Goal: Task Accomplishment & Management: Use online tool/utility

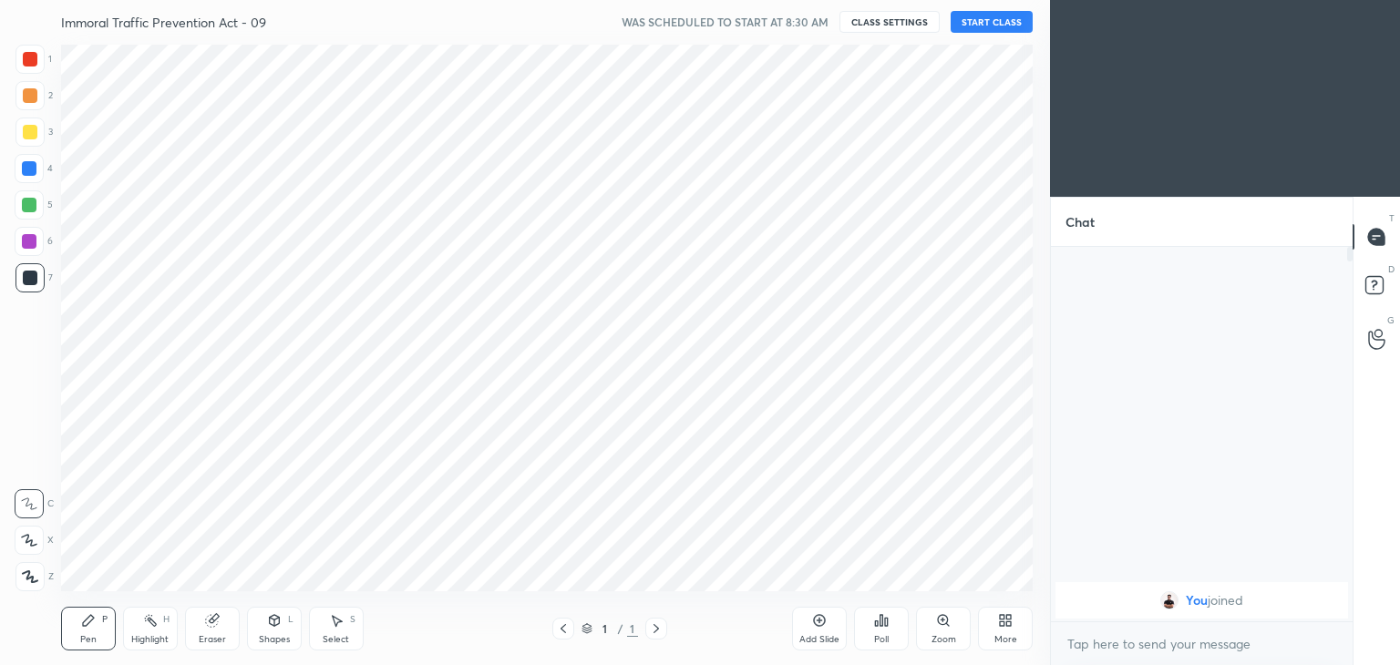
scroll to position [90586, 90159]
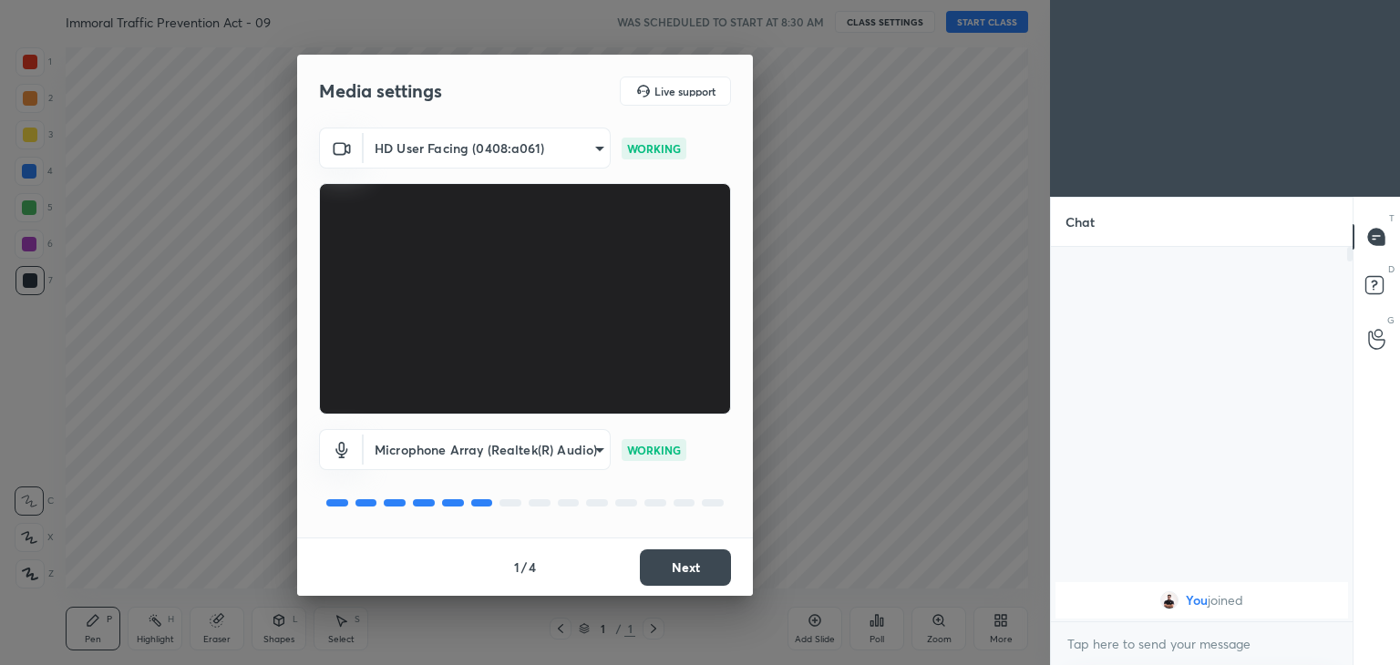
click at [711, 562] on button "Next" at bounding box center [685, 568] width 91 height 36
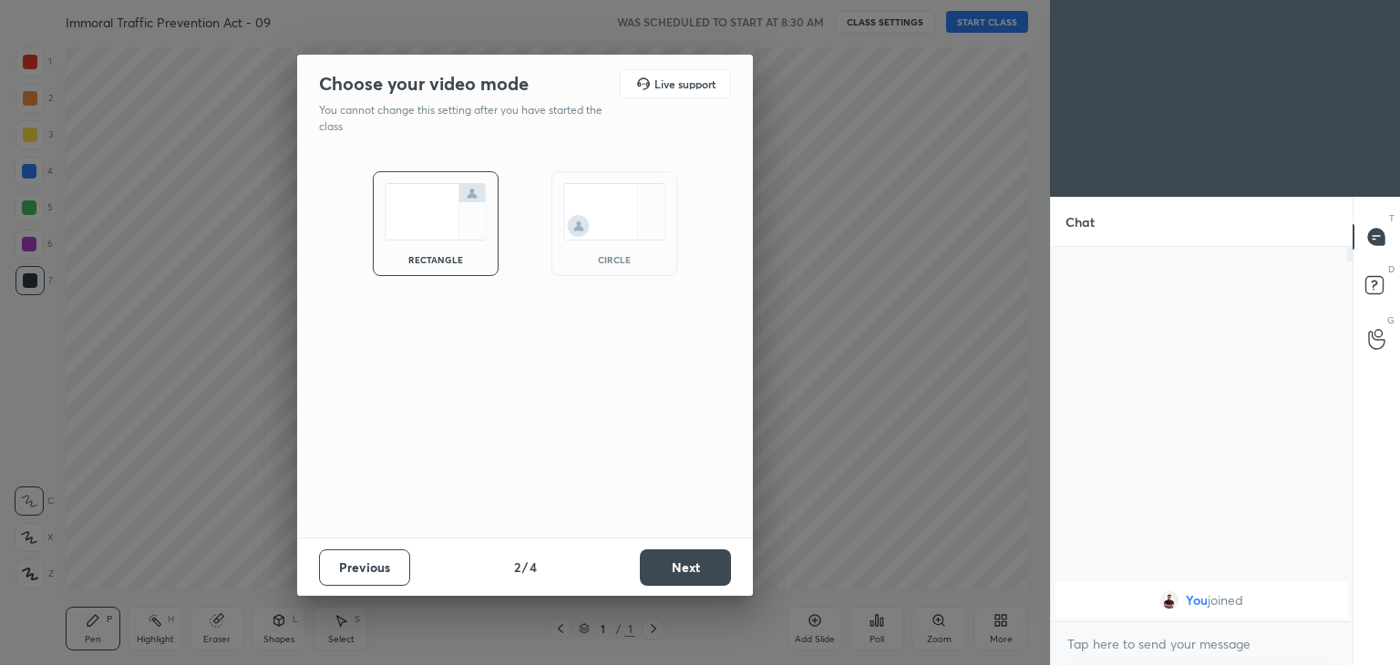
click at [609, 241] on div "circle" at bounding box center [614, 223] width 126 height 105
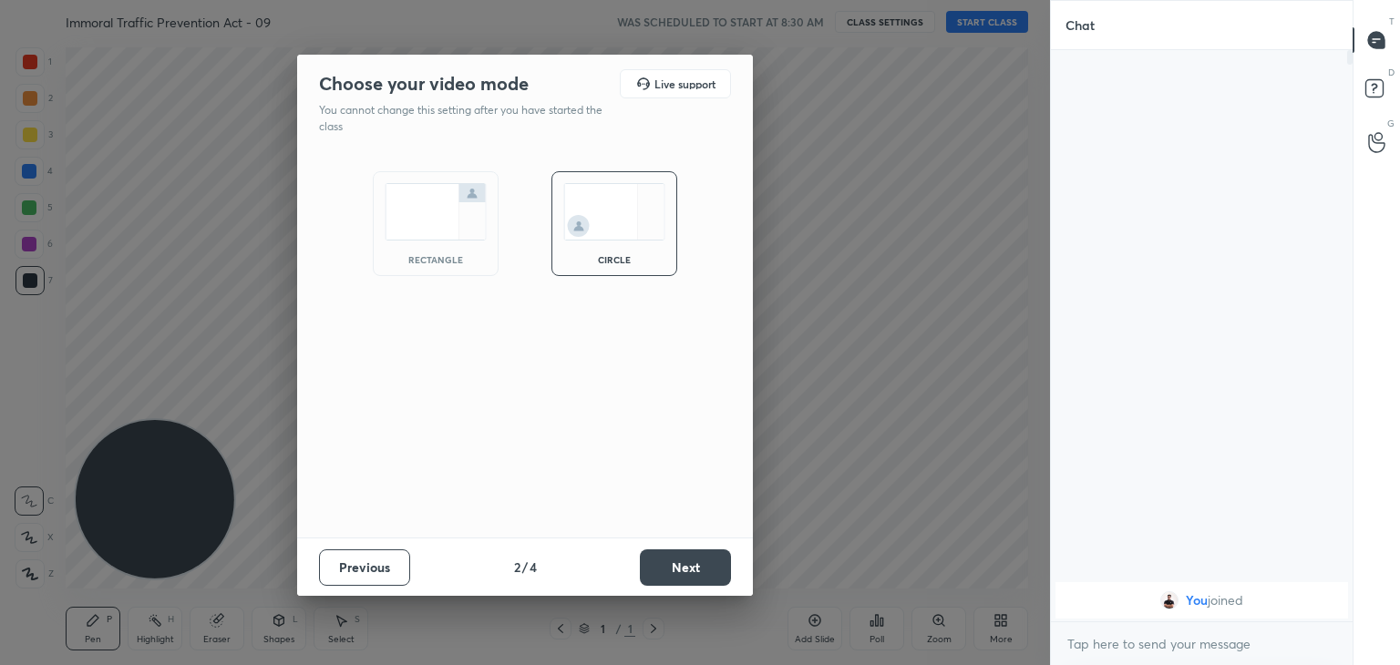
scroll to position [416, 296]
click at [697, 564] on button "Next" at bounding box center [685, 568] width 91 height 36
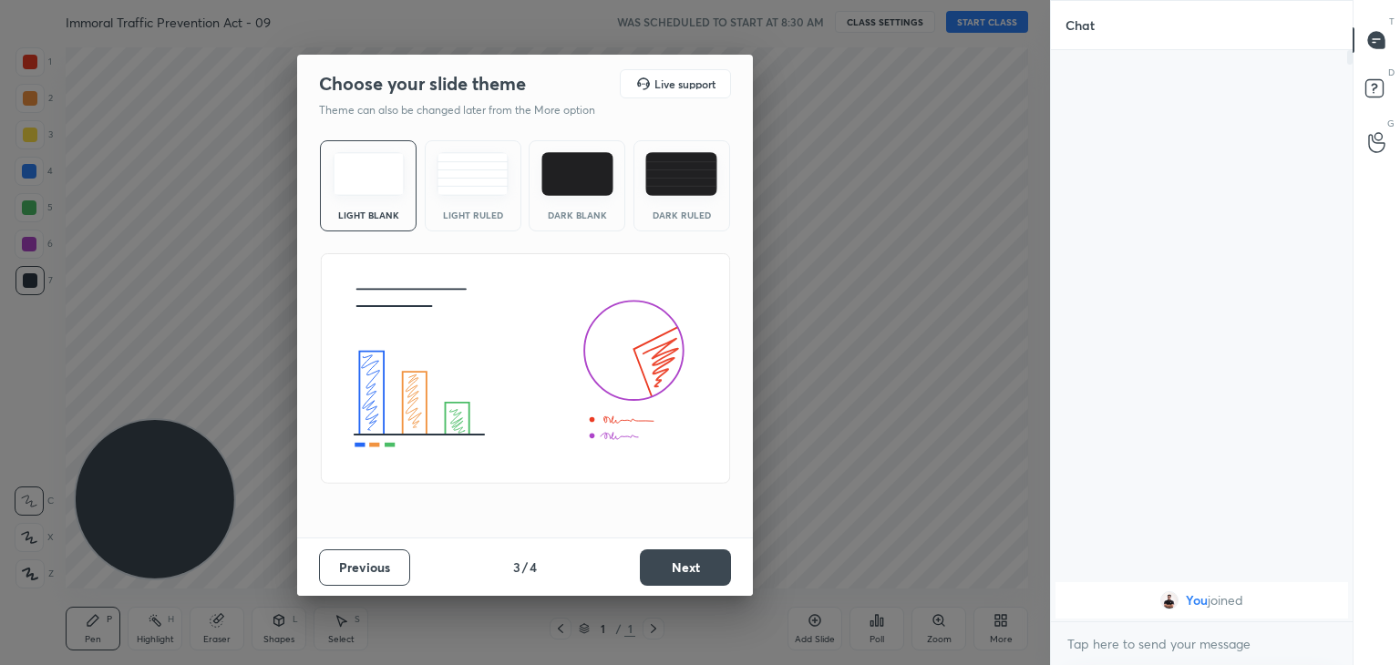
click at [697, 564] on button "Next" at bounding box center [685, 568] width 91 height 36
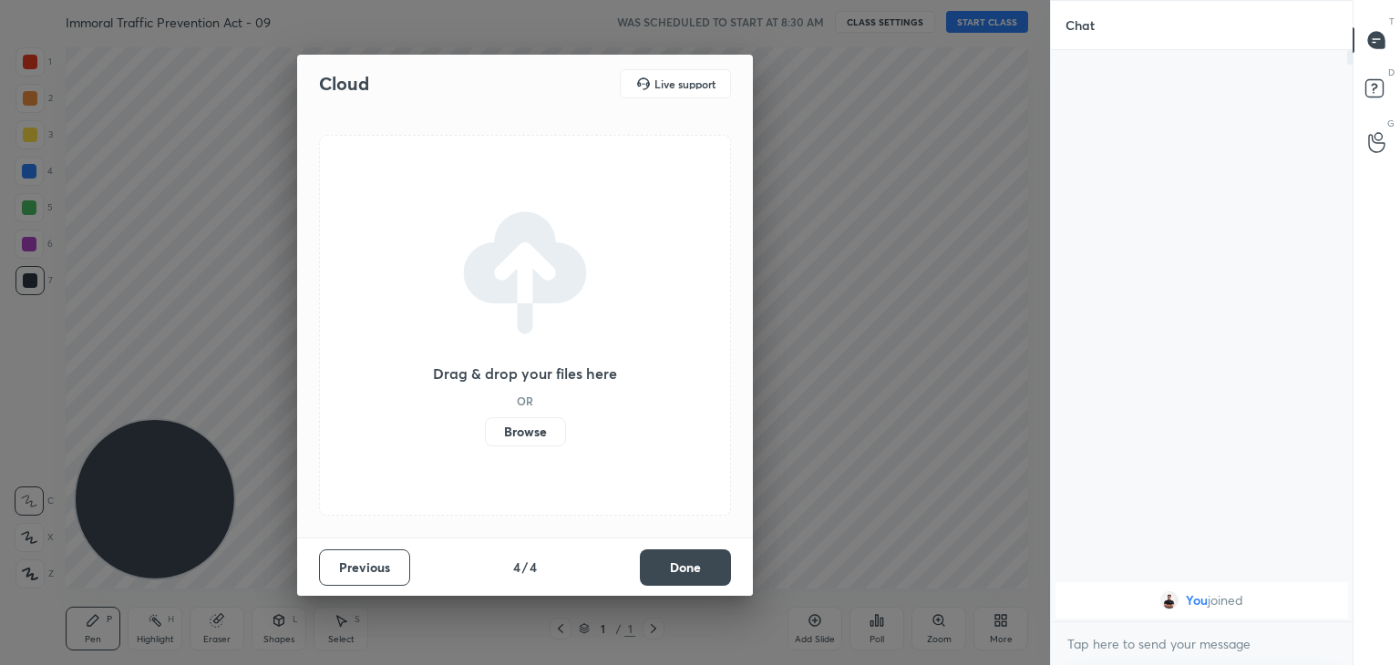
click at [697, 564] on button "Done" at bounding box center [685, 568] width 91 height 36
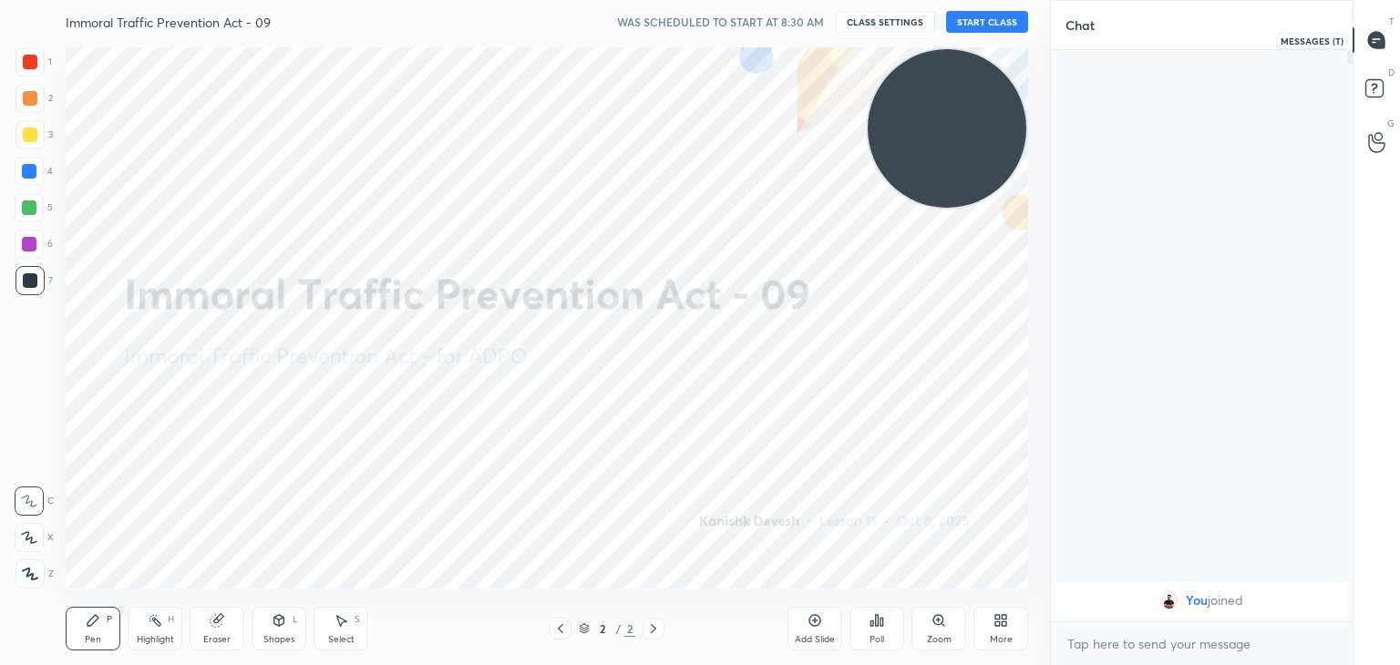
drag, startPoint x: 170, startPoint y: 508, endPoint x: 1372, endPoint y: 0, distance: 1304.0
click at [1374, 8] on div "1 2 3 4 5 6 7 C X Z C X Z E E Erase all H H Immoral Traffic Prevention Act - 09…" at bounding box center [700, 332] width 1400 height 665
click at [977, 23] on button "START CLASS" at bounding box center [987, 22] width 82 height 22
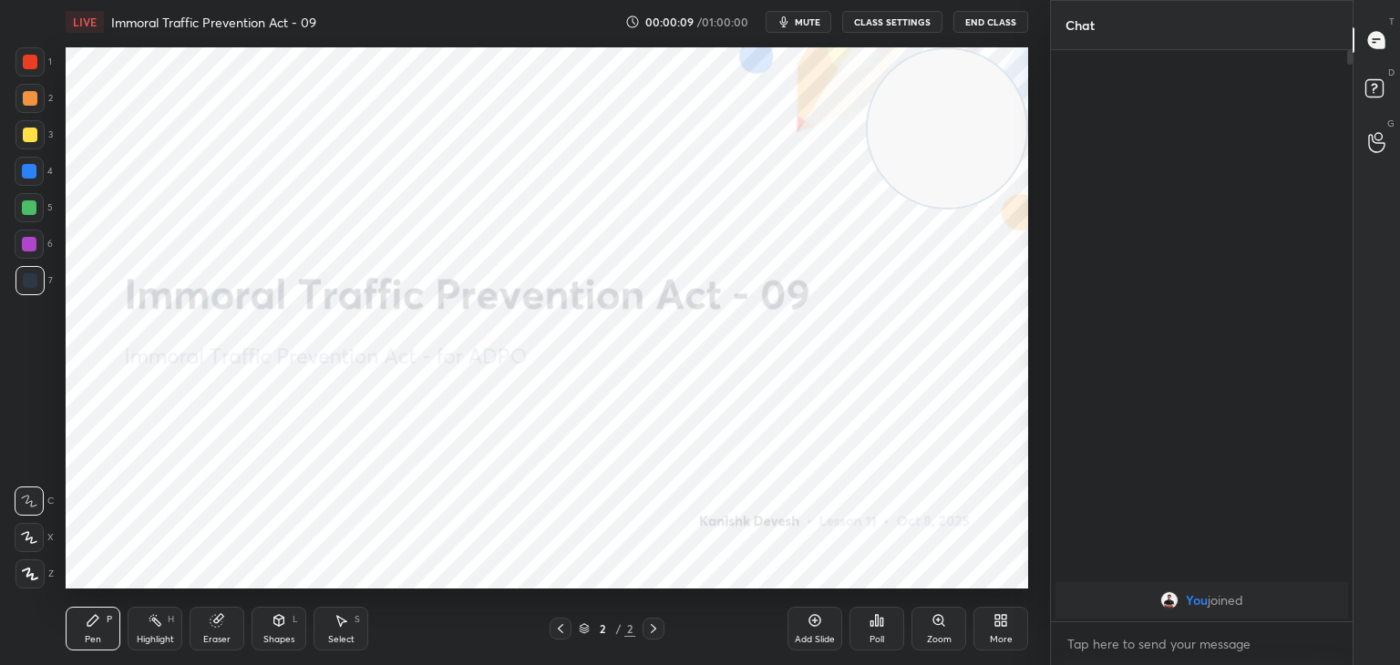
click at [28, 57] on div at bounding box center [30, 62] width 15 height 15
click at [36, 571] on icon at bounding box center [30, 574] width 16 height 13
click at [137, 631] on div "Highlight H" at bounding box center [155, 629] width 55 height 44
click at [25, 562] on div at bounding box center [29, 574] width 29 height 29
click at [229, 631] on div "Eraser" at bounding box center [217, 629] width 55 height 44
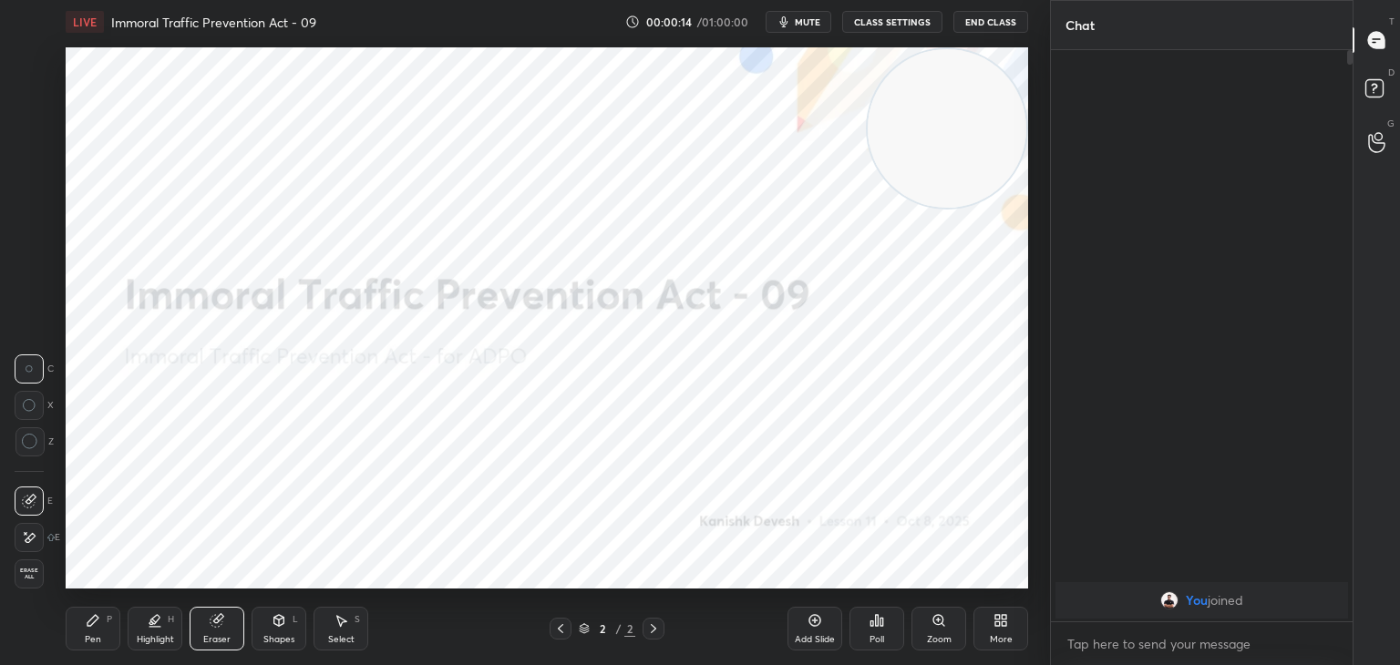
click at [26, 542] on icon at bounding box center [31, 537] width 10 height 9
click at [94, 627] on icon at bounding box center [93, 620] width 15 height 15
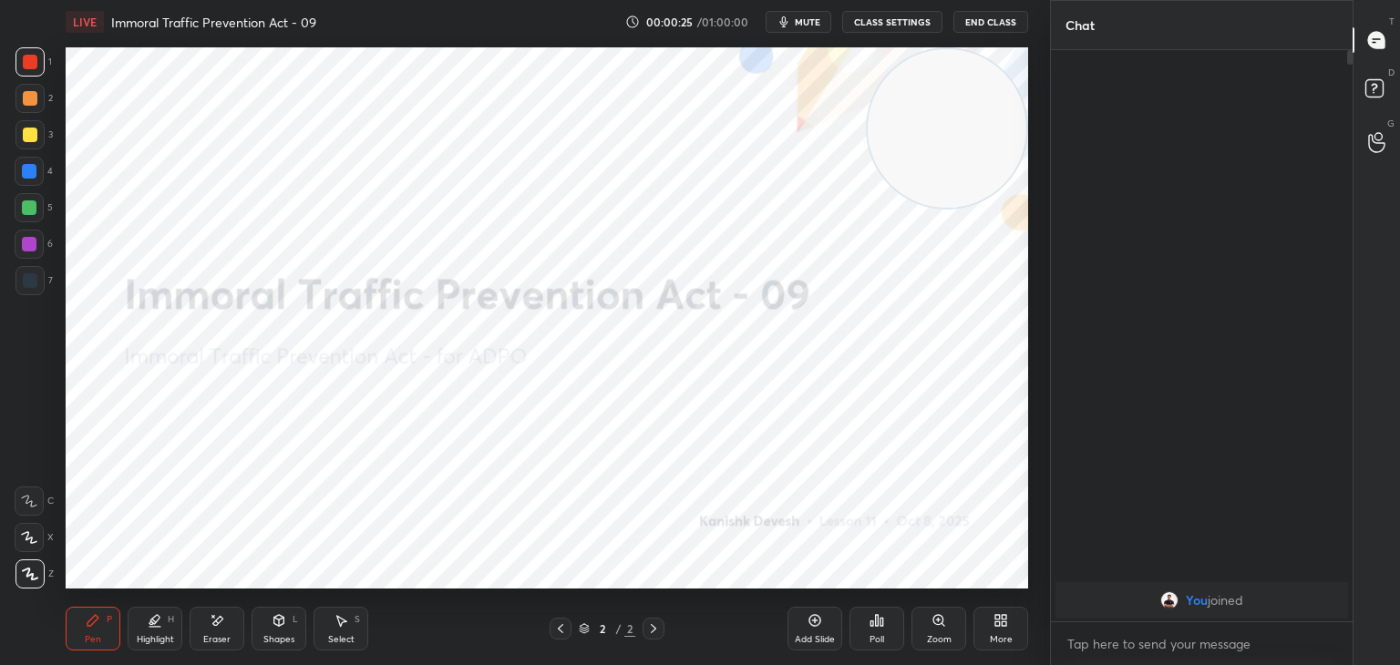
click at [211, 623] on icon at bounding box center [217, 620] width 15 height 15
click at [153, 619] on icon at bounding box center [155, 620] width 15 height 15
click at [215, 618] on icon at bounding box center [217, 620] width 15 height 15
click at [98, 622] on icon at bounding box center [93, 620] width 15 height 15
click at [657, 632] on icon at bounding box center [653, 629] width 15 height 15
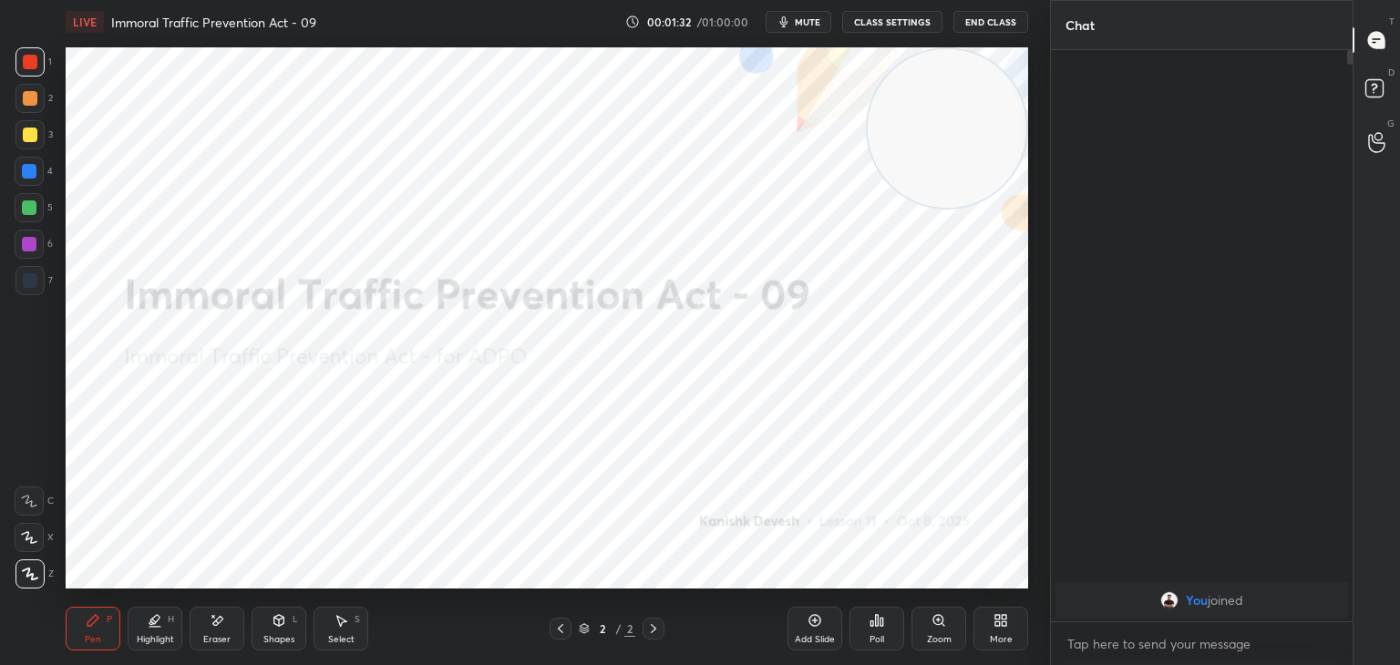
click at [803, 613] on div "Add Slide" at bounding box center [814, 629] width 55 height 44
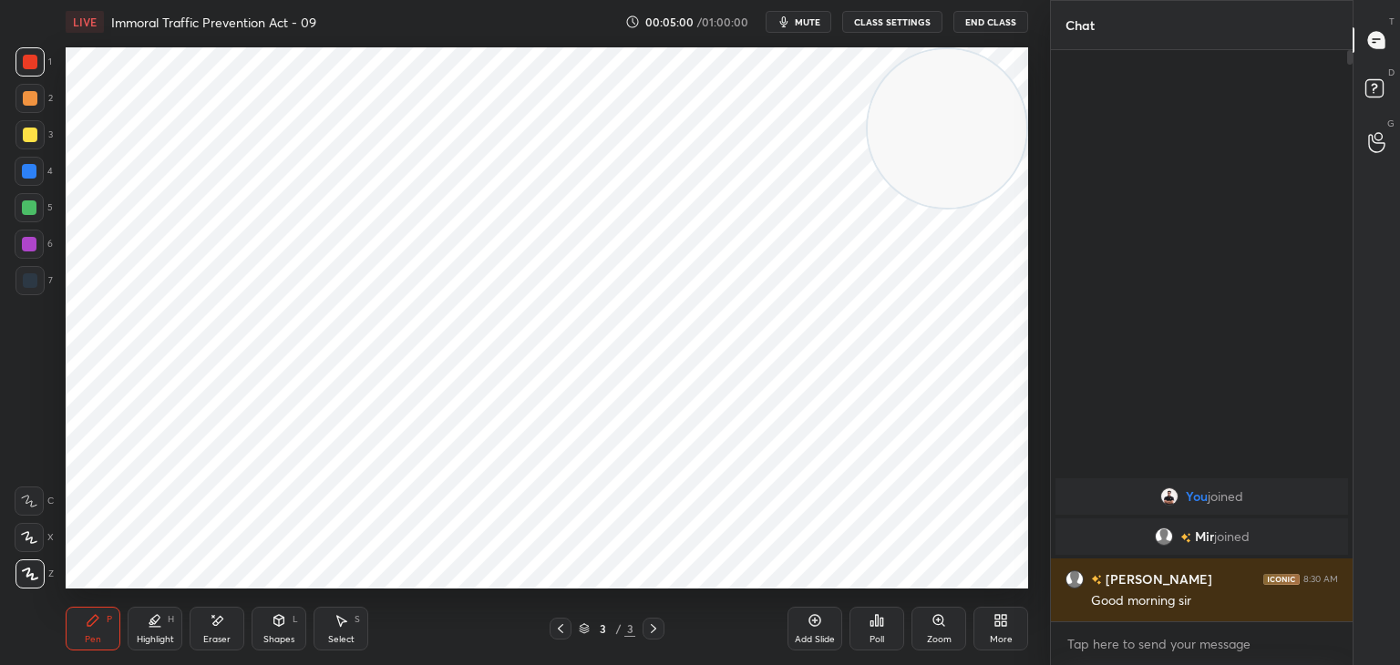
click at [215, 627] on icon at bounding box center [217, 620] width 15 height 15
click at [102, 624] on div "Pen P" at bounding box center [93, 629] width 55 height 44
click at [22, 242] on div at bounding box center [29, 244] width 15 height 15
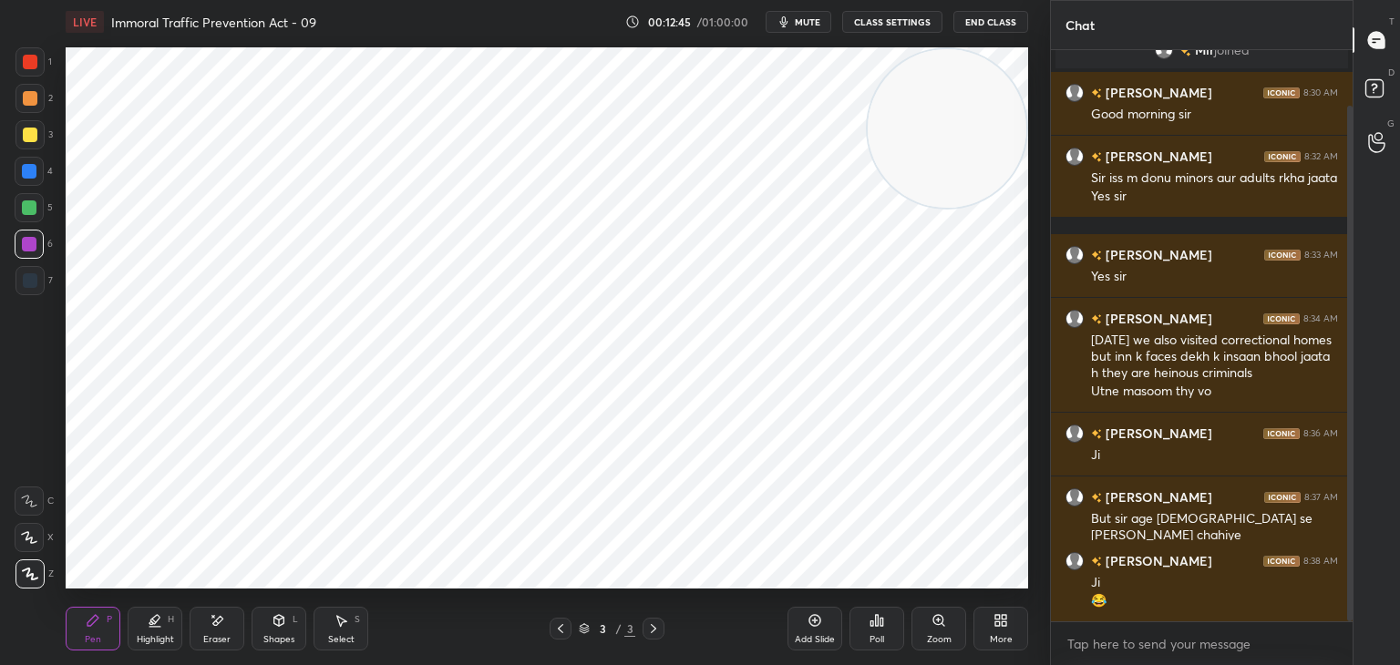
scroll to position [126, 0]
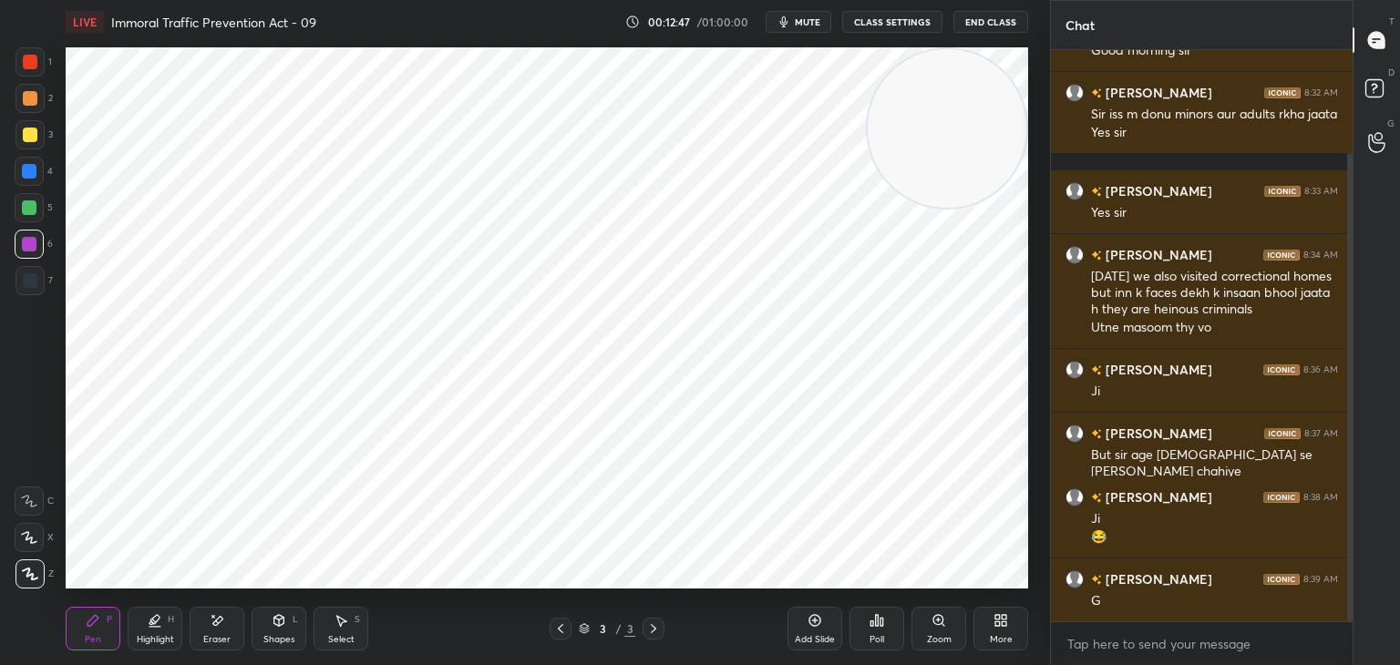
click at [217, 623] on icon at bounding box center [218, 620] width 10 height 9
drag, startPoint x: 100, startPoint y: 628, endPoint x: 114, endPoint y: 622, distance: 14.7
click at [100, 632] on div "Pen P" at bounding box center [93, 629] width 55 height 44
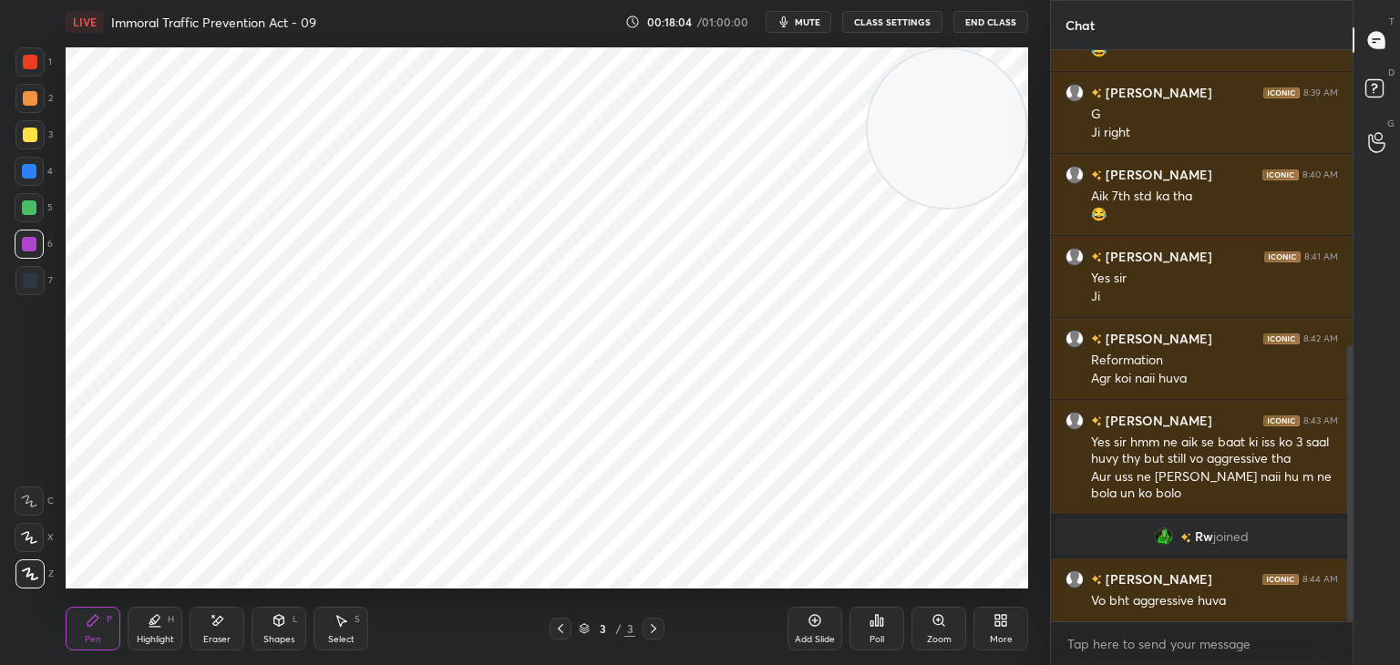
scroll to position [647, 0]
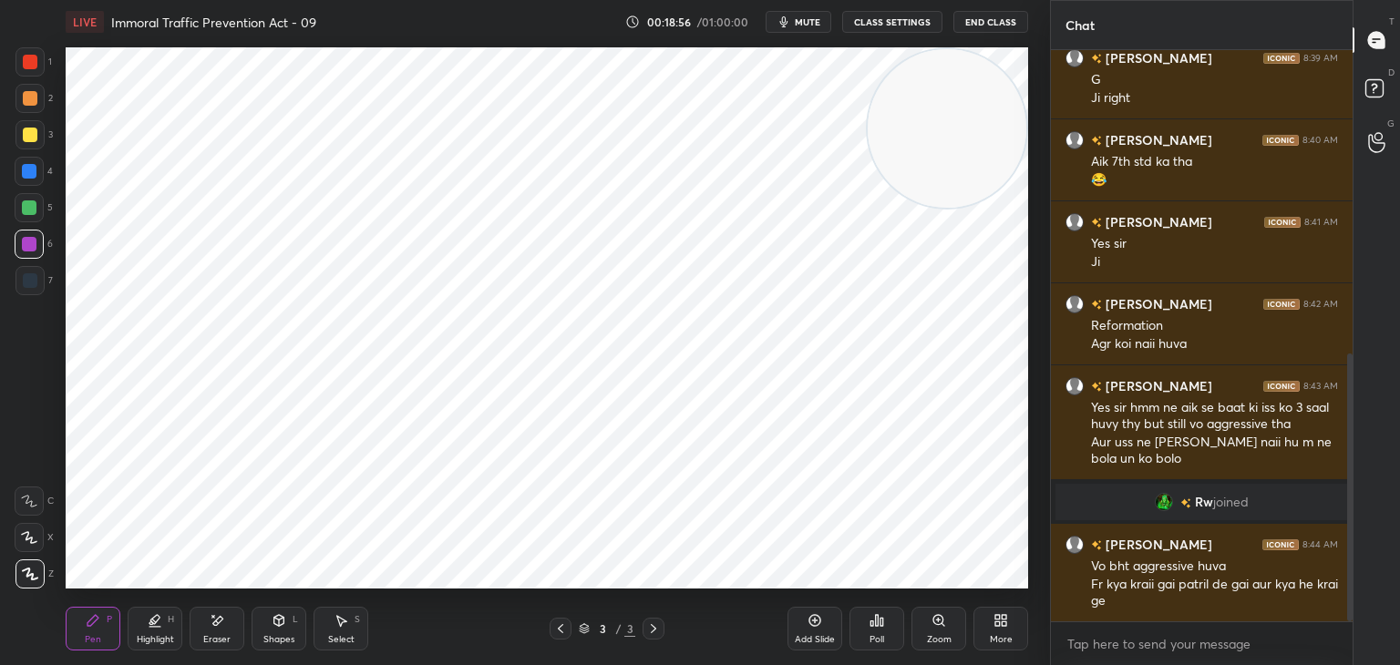
drag, startPoint x: 215, startPoint y: 613, endPoint x: 226, endPoint y: 591, distance: 25.3
click at [215, 613] on icon at bounding box center [217, 620] width 15 height 15
drag, startPoint x: 95, startPoint y: 625, endPoint x: 108, endPoint y: 598, distance: 30.2
click at [95, 624] on icon at bounding box center [93, 620] width 15 height 15
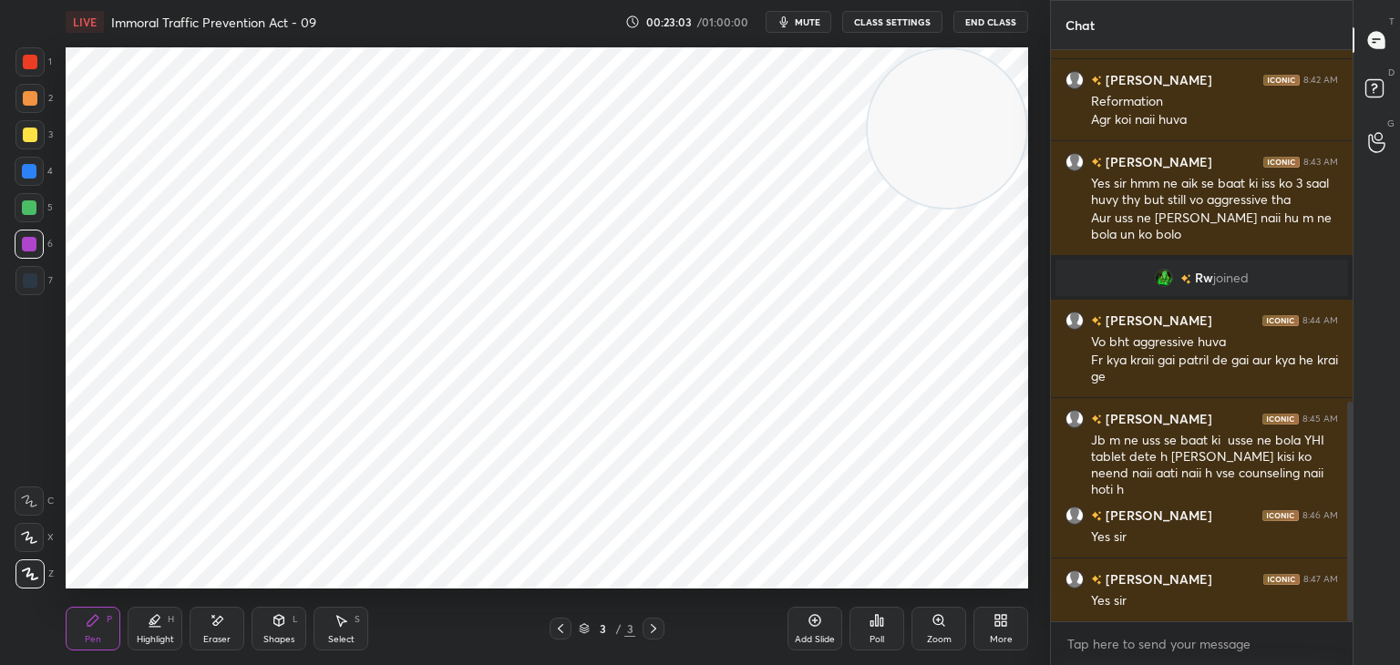
scroll to position [915, 0]
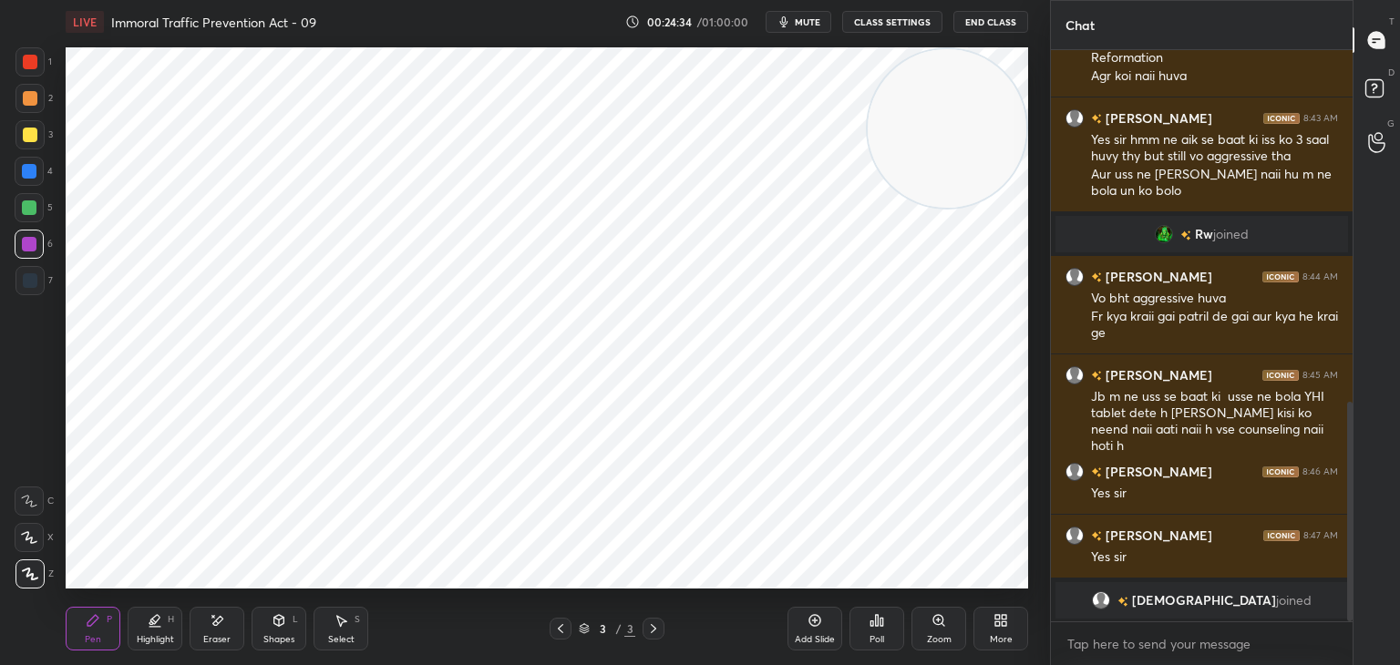
click at [36, 282] on div at bounding box center [30, 280] width 15 height 15
drag, startPoint x: 214, startPoint y: 622, endPoint x: 223, endPoint y: 591, distance: 31.4
click at [215, 620] on icon at bounding box center [217, 620] width 15 height 15
drag, startPoint x: 84, startPoint y: 646, endPoint x: 95, endPoint y: 618, distance: 30.3
click at [87, 642] on div "Pen" at bounding box center [93, 639] width 16 height 9
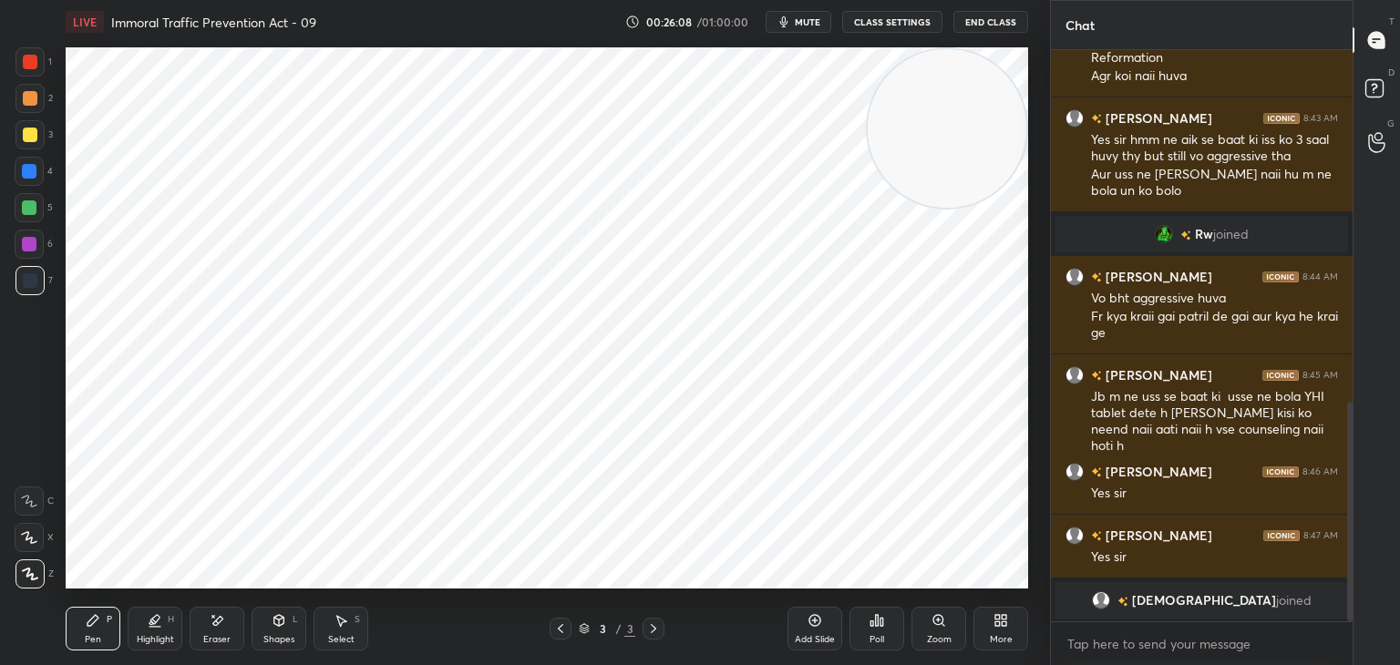
click at [29, 241] on div at bounding box center [29, 244] width 15 height 15
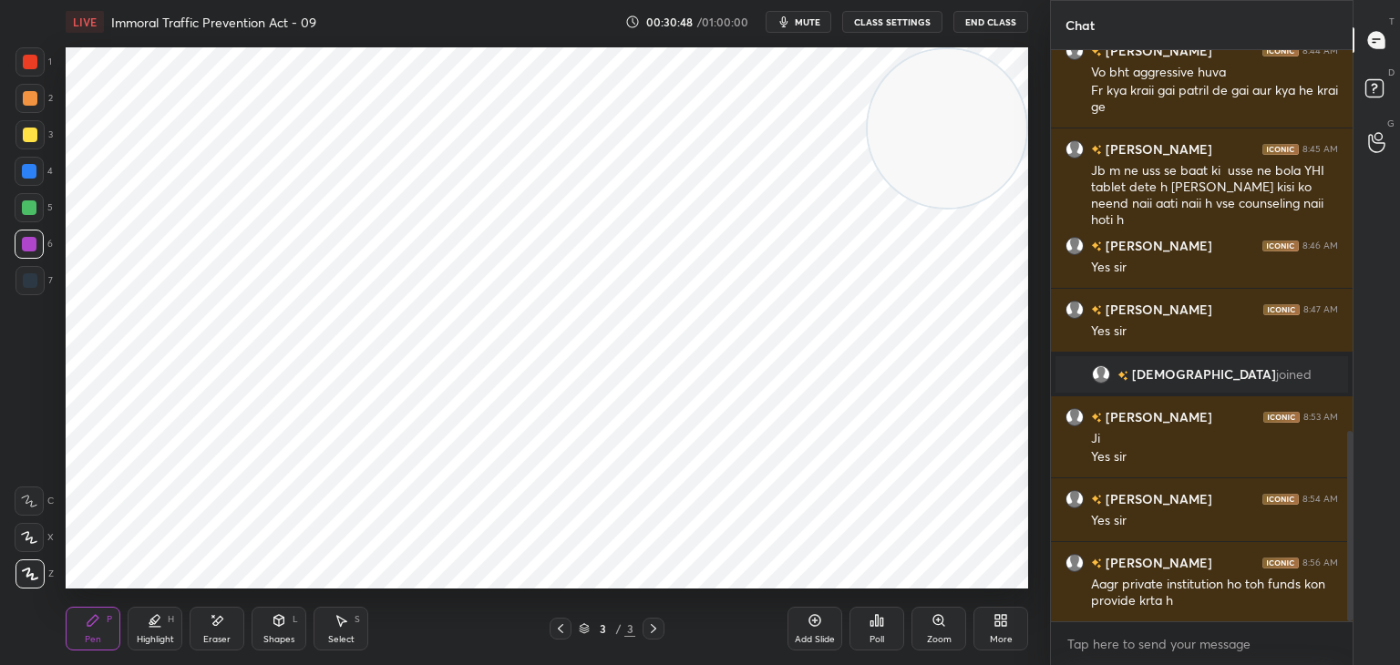
scroll to position [1205, 0]
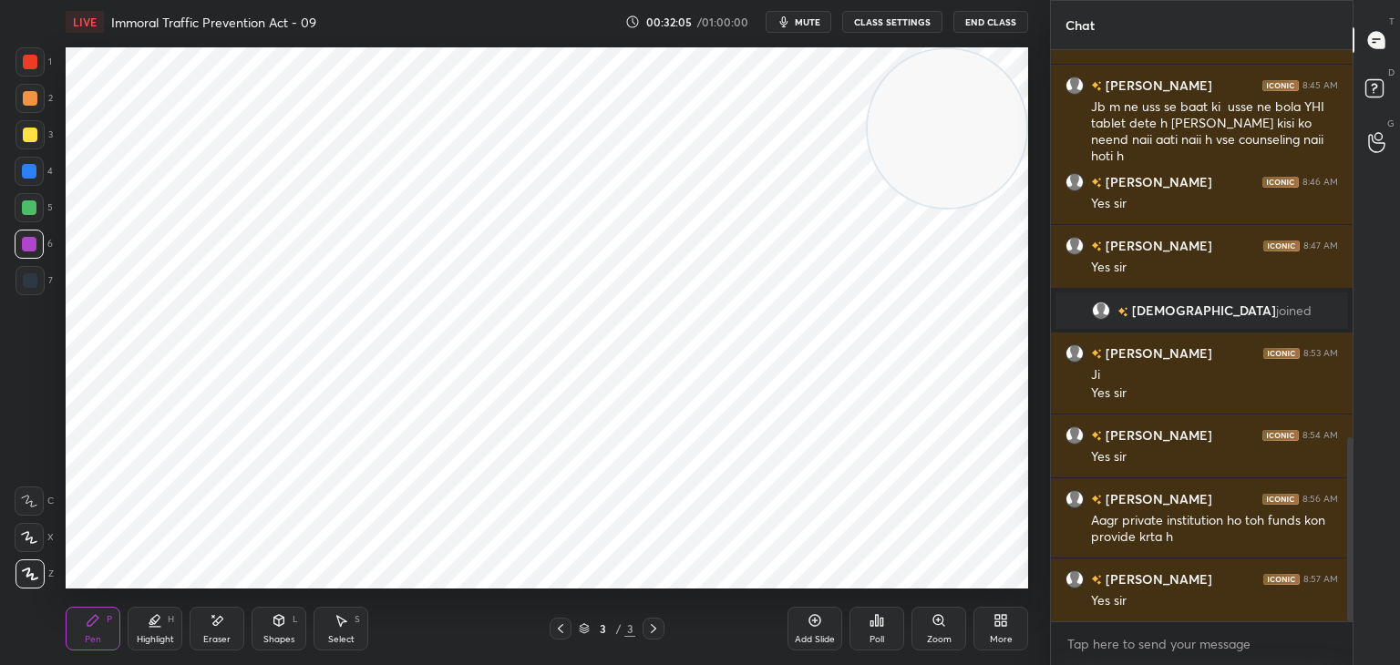
drag, startPoint x: 27, startPoint y: 60, endPoint x: 29, endPoint y: 87, distance: 27.4
click at [29, 61] on div at bounding box center [30, 62] width 15 height 15
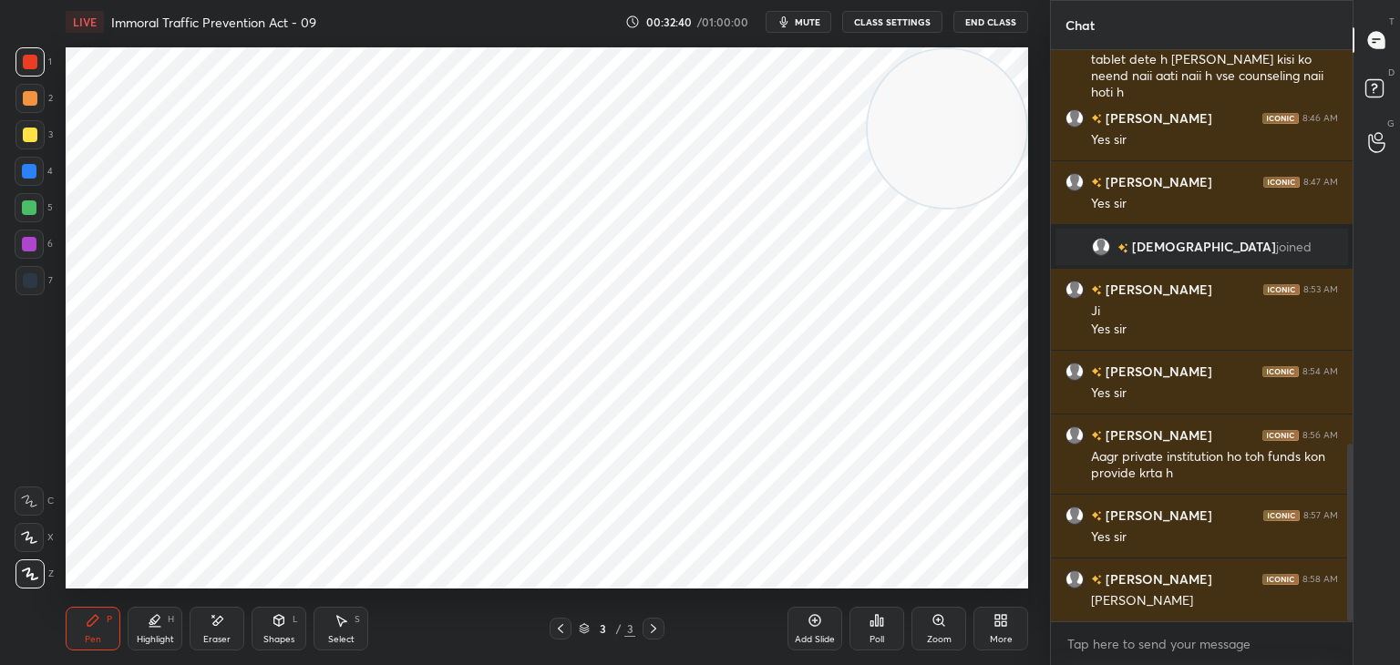
scroll to position [1332, 0]
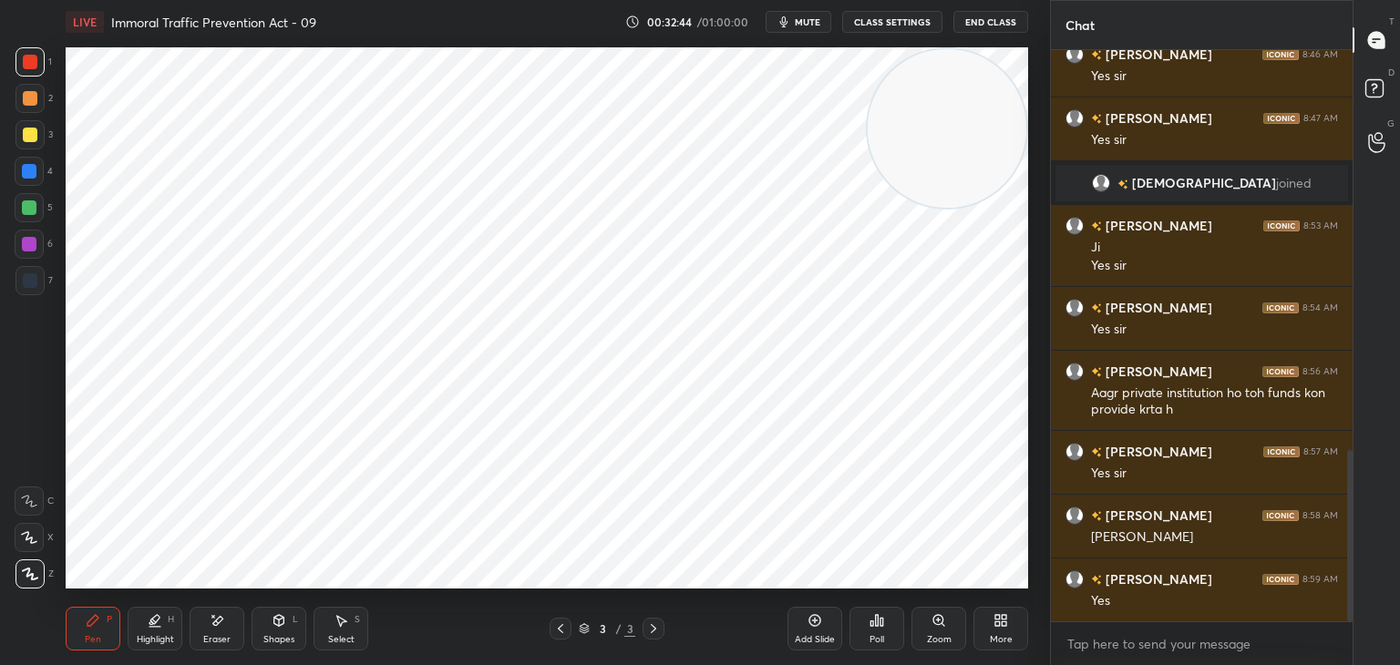
click at [817, 626] on icon at bounding box center [814, 620] width 15 height 15
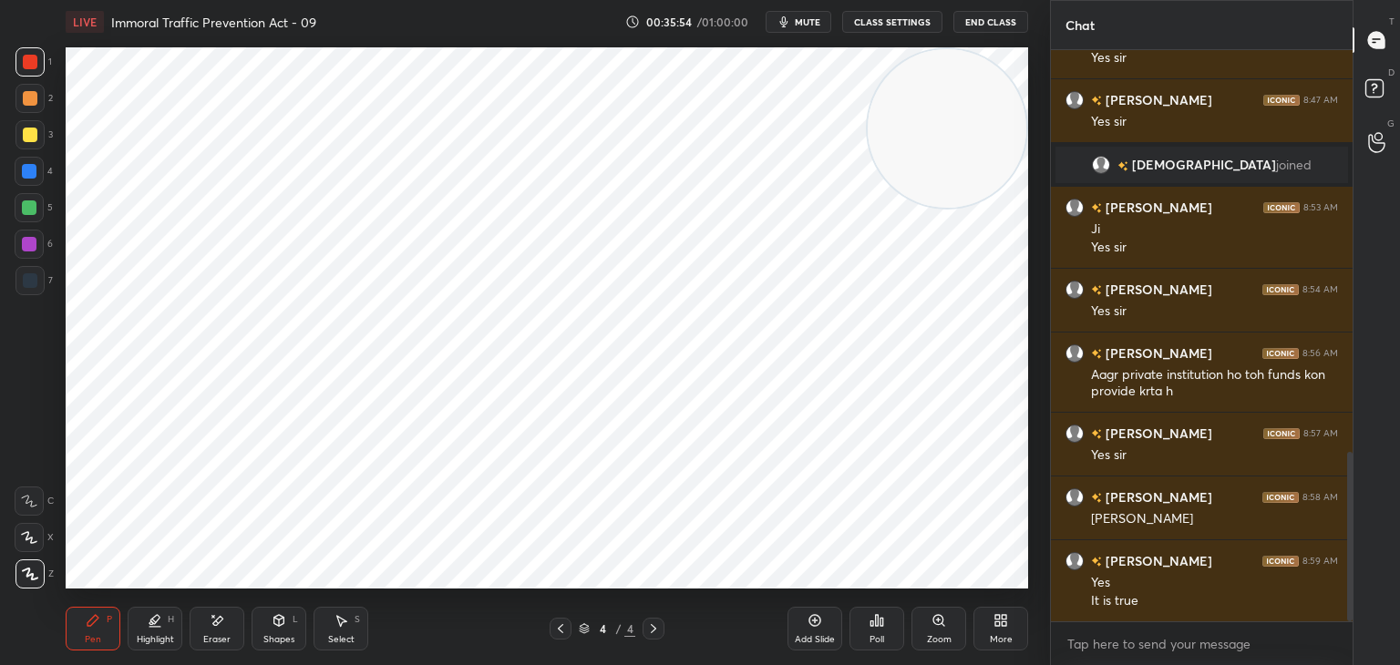
click at [558, 624] on icon at bounding box center [560, 629] width 15 height 15
click at [660, 621] on div at bounding box center [654, 629] width 22 height 22
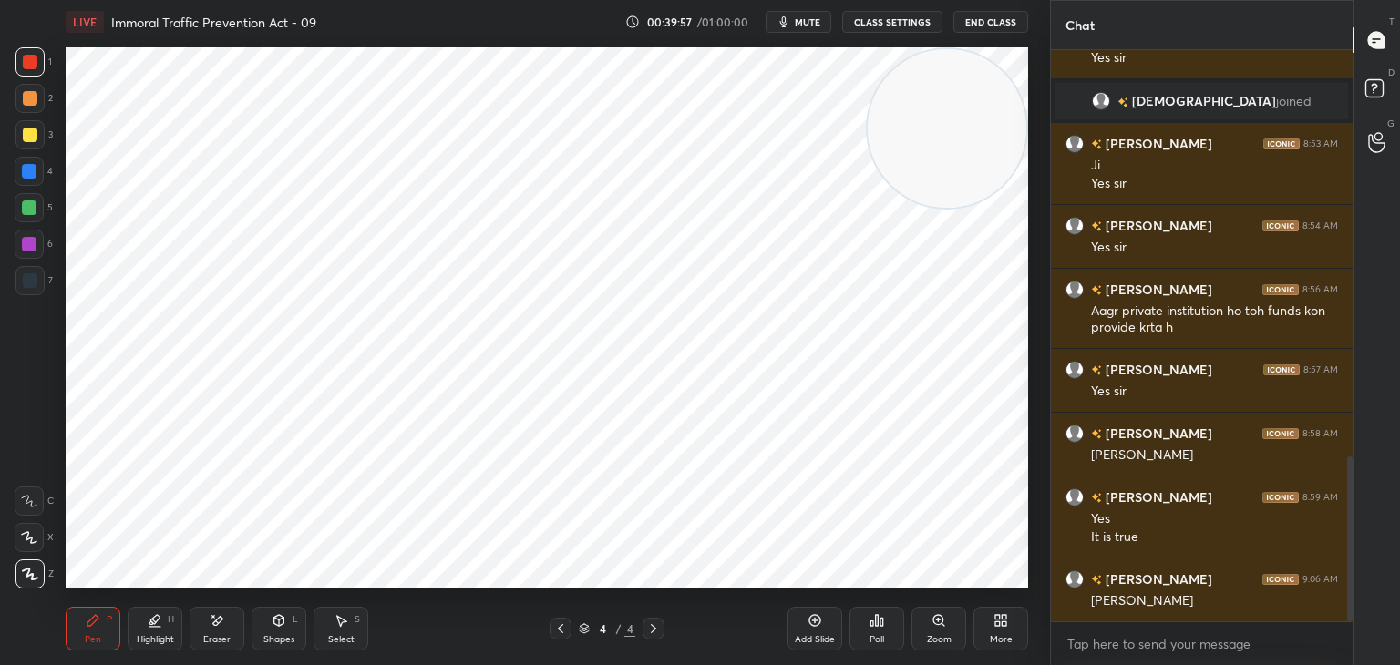
scroll to position [1433, 0]
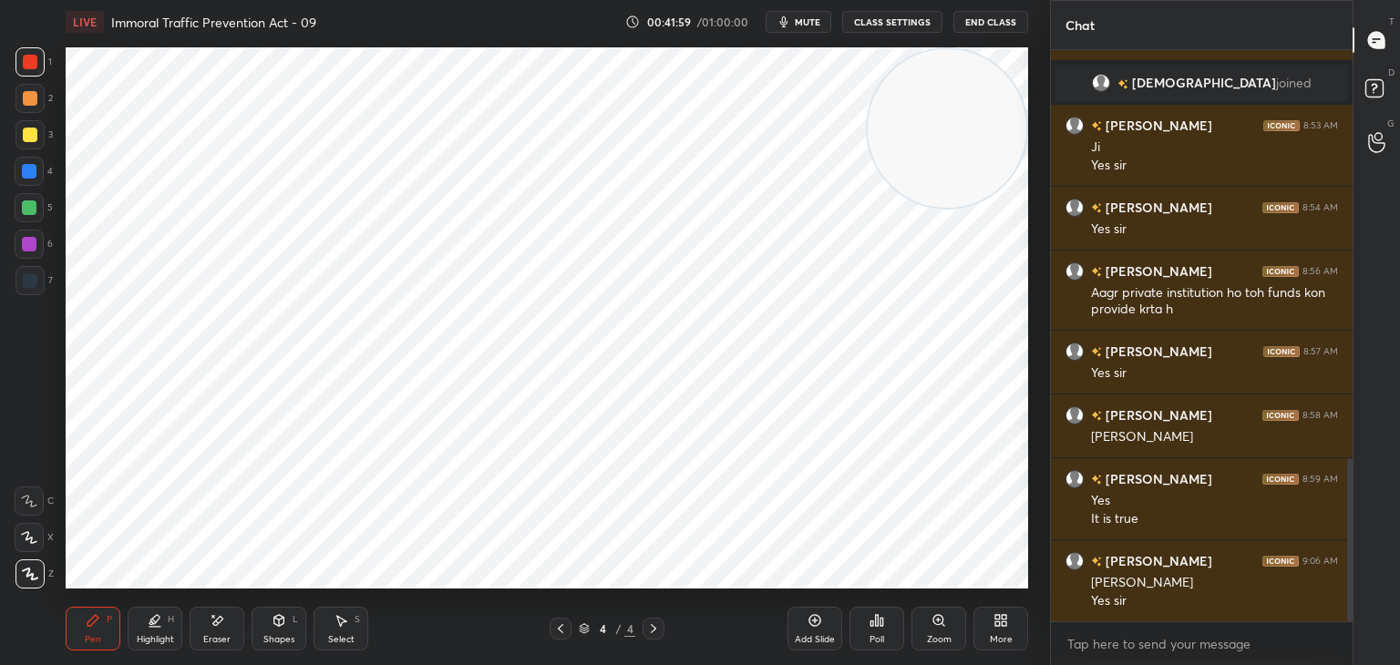
drag, startPoint x: 221, startPoint y: 621, endPoint x: 219, endPoint y: 593, distance: 27.5
click at [220, 619] on icon at bounding box center [217, 620] width 15 height 15
click at [94, 621] on icon at bounding box center [92, 620] width 11 height 11
click at [563, 627] on icon at bounding box center [560, 629] width 15 height 15
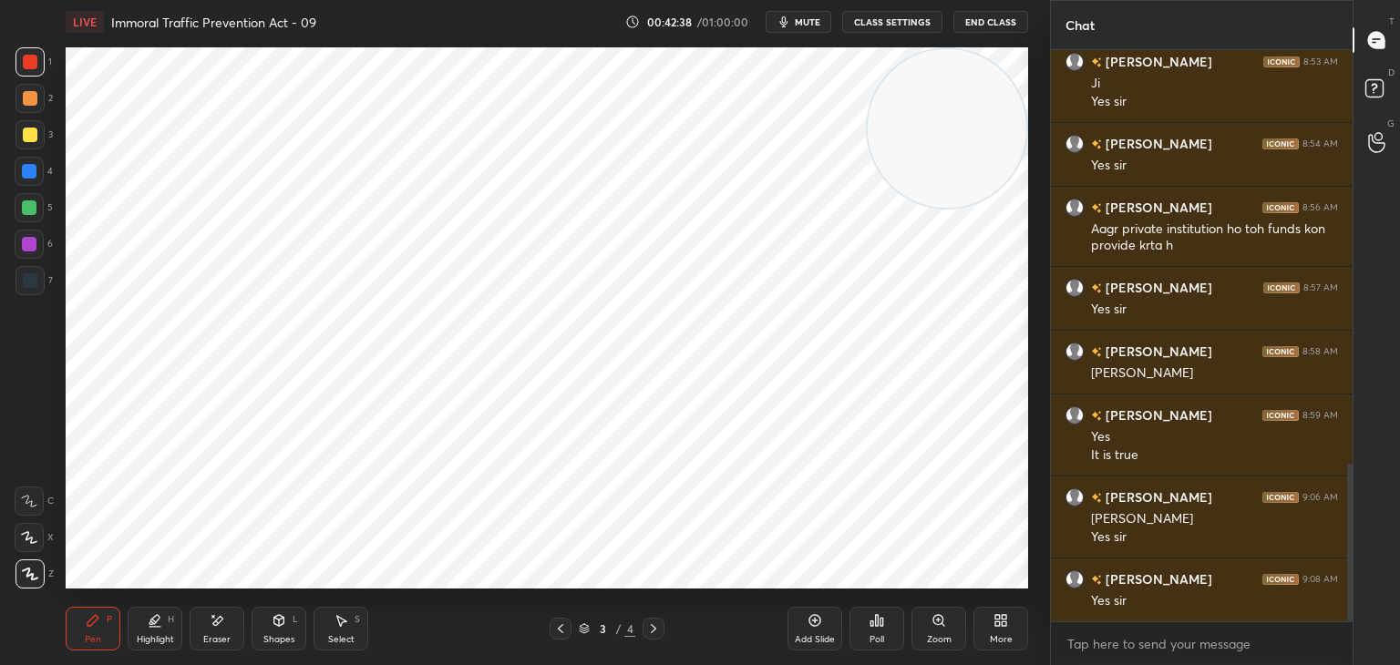
click at [657, 620] on div at bounding box center [654, 629] width 22 height 22
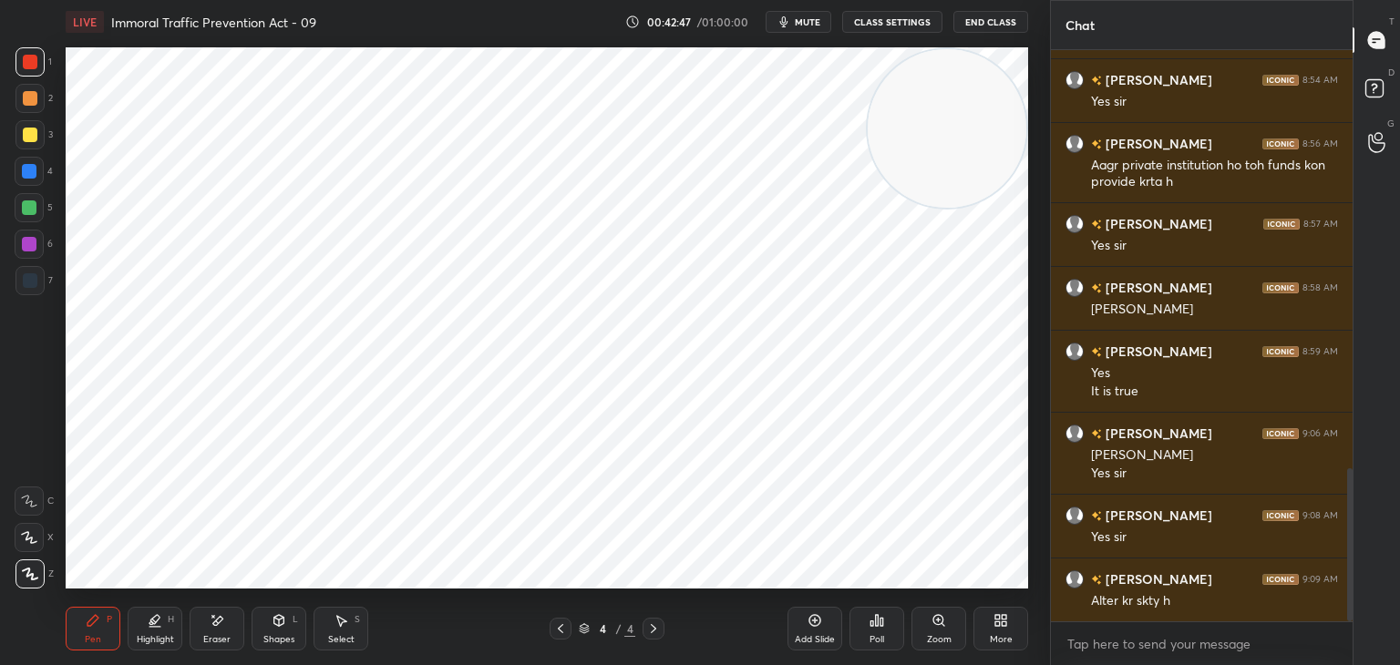
click at [221, 623] on icon at bounding box center [217, 620] width 15 height 15
click at [45, 575] on div "Erase all" at bounding box center [31, 574] width 33 height 29
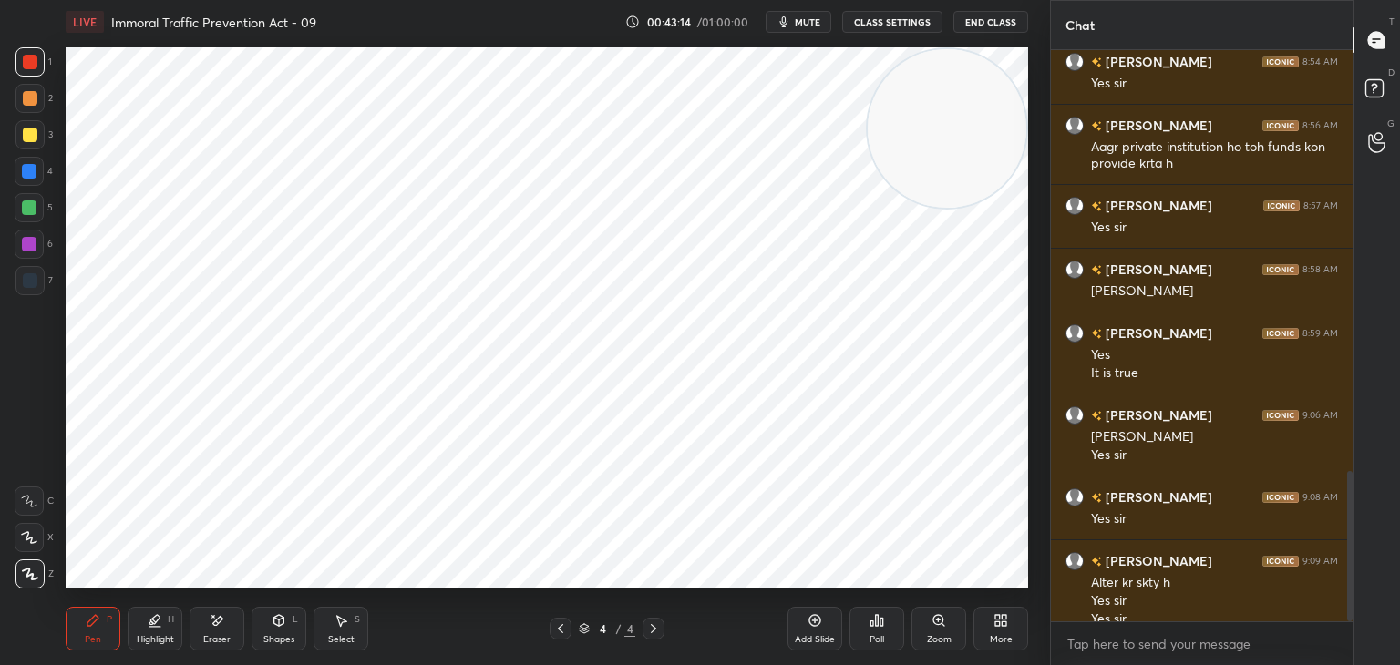
scroll to position [1597, 0]
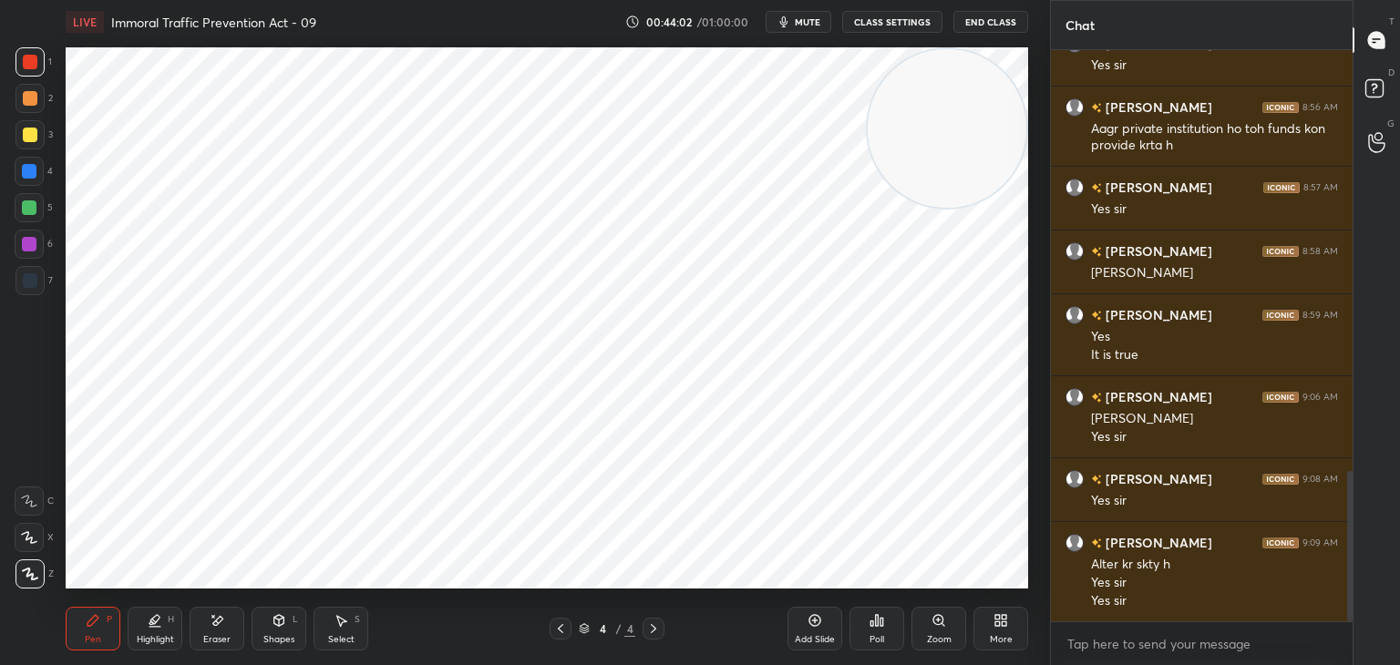
click at [36, 245] on div at bounding box center [29, 244] width 29 height 29
drag, startPoint x: 32, startPoint y: 214, endPoint x: 59, endPoint y: 205, distance: 28.8
click at [33, 214] on div at bounding box center [29, 207] width 15 height 15
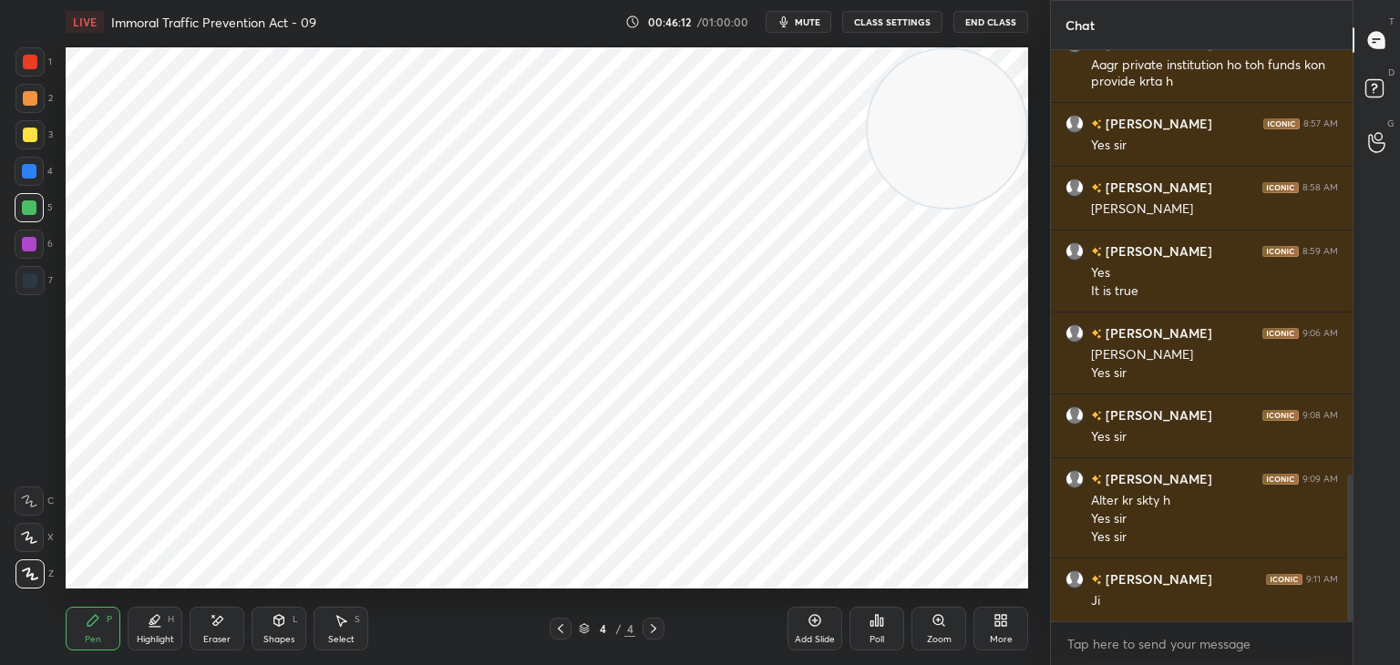
drag, startPoint x: 214, startPoint y: 624, endPoint x: 231, endPoint y: 593, distance: 35.5
click at [217, 617] on icon at bounding box center [217, 620] width 15 height 15
drag, startPoint x: 87, startPoint y: 627, endPoint x: 108, endPoint y: 611, distance: 26.6
click at [87, 625] on icon at bounding box center [93, 620] width 15 height 15
click at [217, 618] on icon at bounding box center [217, 620] width 15 height 15
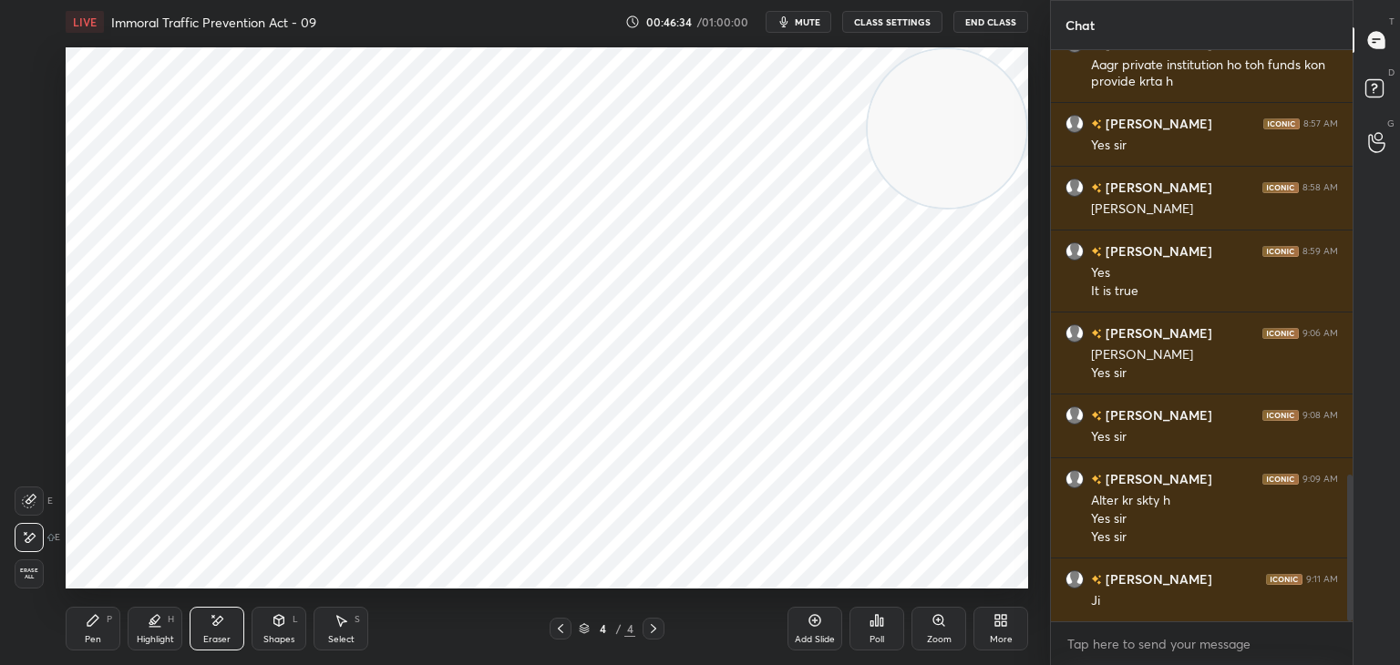
drag, startPoint x: 88, startPoint y: 628, endPoint x: 98, endPoint y: 613, distance: 17.7
click at [91, 626] on icon at bounding box center [93, 620] width 15 height 15
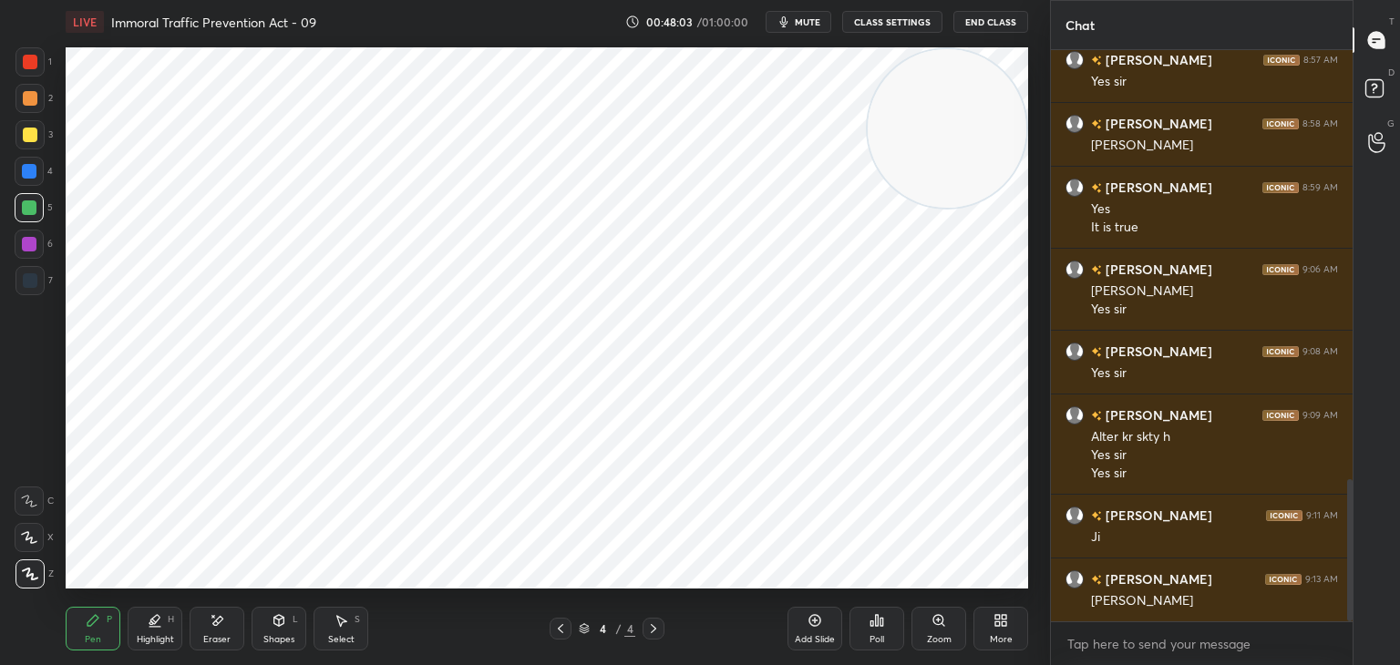
click at [36, 277] on div at bounding box center [30, 280] width 15 height 15
click at [559, 627] on icon at bounding box center [560, 629] width 15 height 15
drag, startPoint x: 557, startPoint y: 629, endPoint x: 574, endPoint y: 617, distance: 21.0
click at [558, 628] on icon at bounding box center [560, 629] width 15 height 15
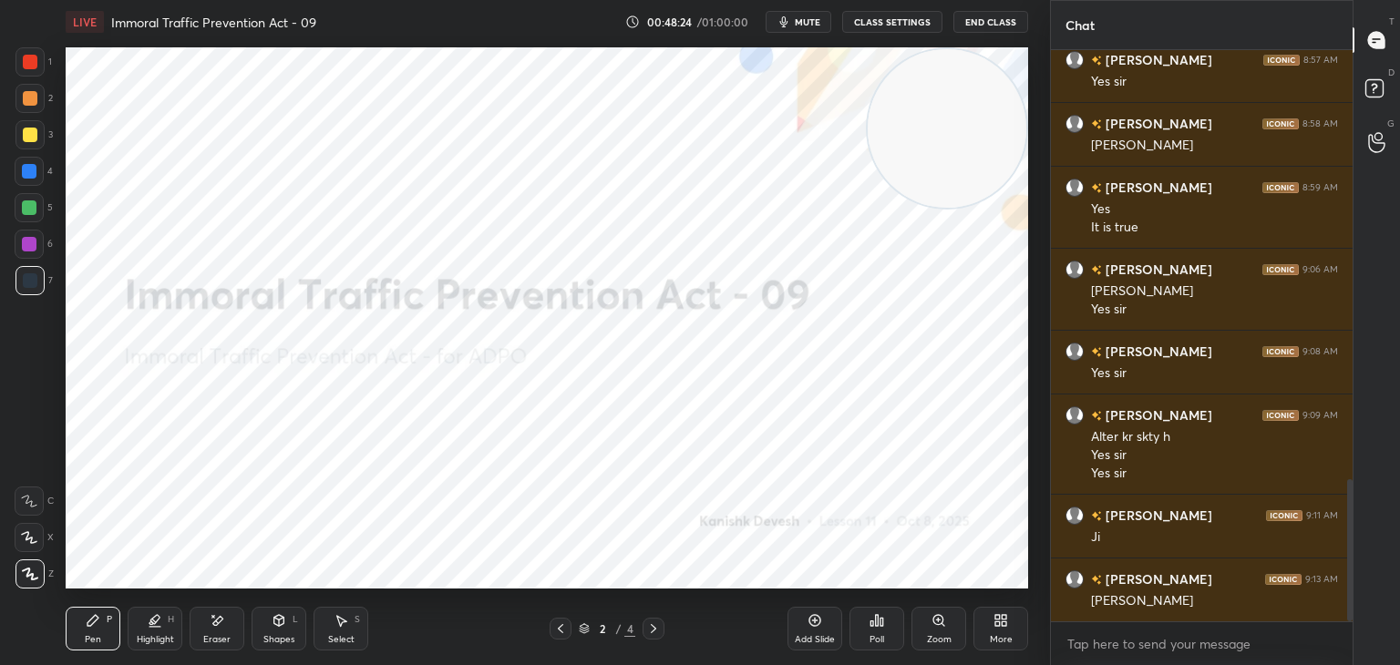
click at [653, 631] on icon at bounding box center [653, 629] width 15 height 15
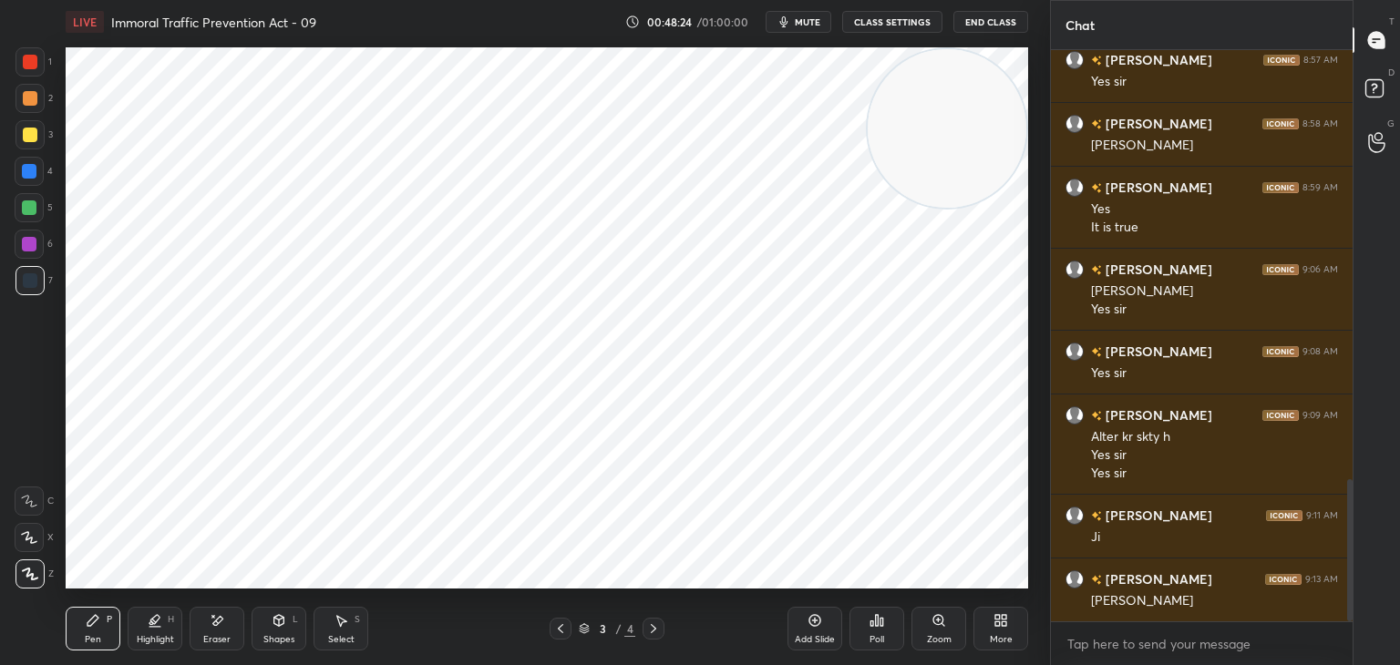
click at [653, 632] on icon at bounding box center [653, 629] width 15 height 15
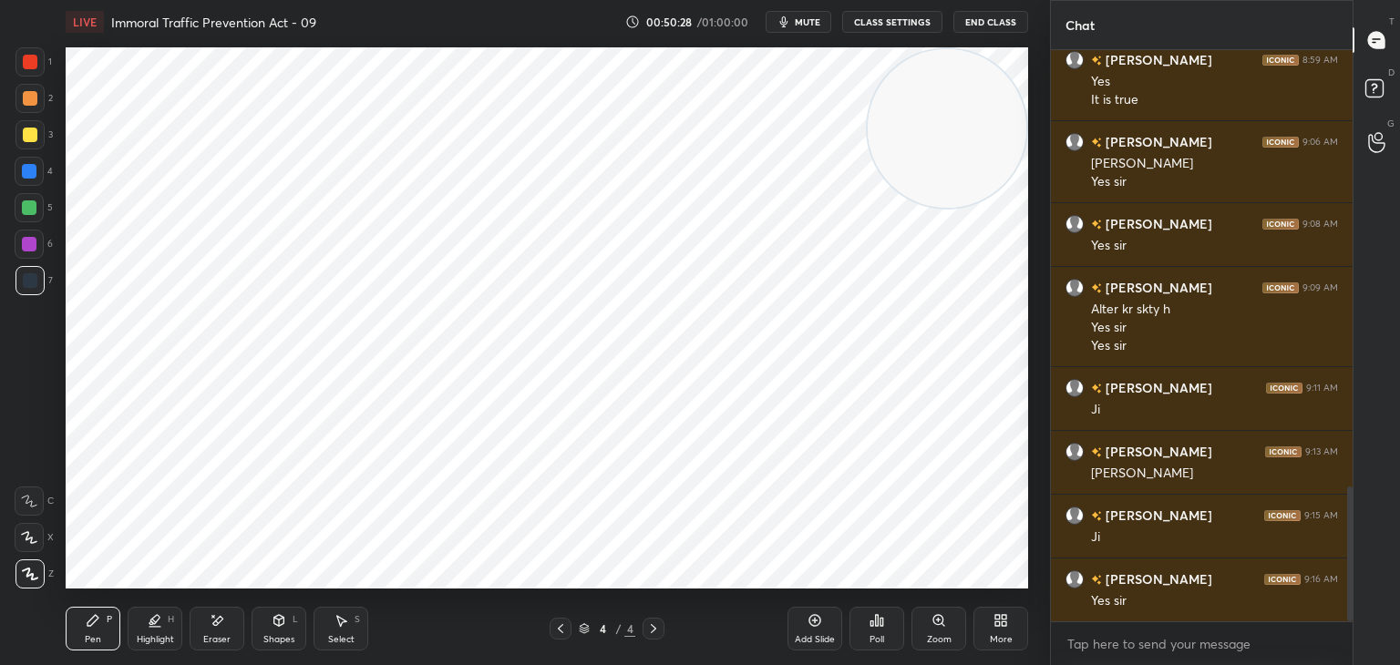
scroll to position [1870, 0]
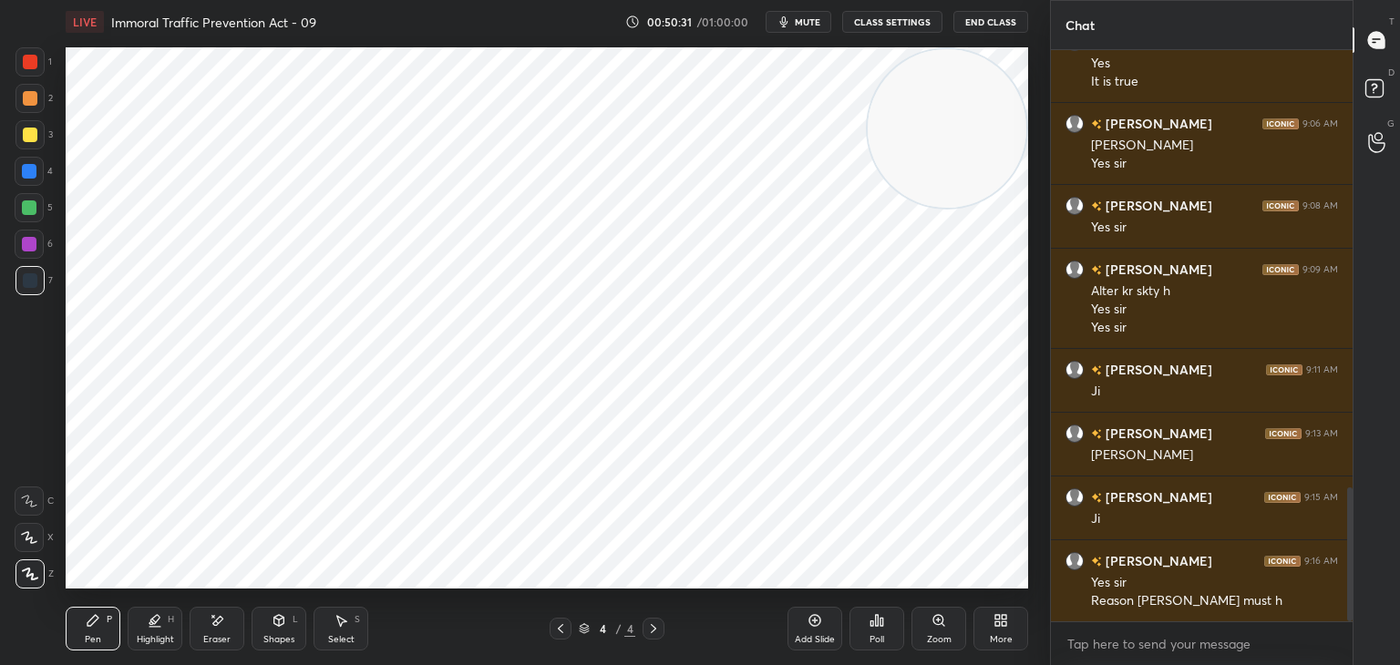
drag, startPoint x: 212, startPoint y: 622, endPoint x: 219, endPoint y: 613, distance: 11.1
click at [212, 620] on icon at bounding box center [217, 620] width 15 height 15
drag, startPoint x: 91, startPoint y: 626, endPoint x: 98, endPoint y: 618, distance: 11.0
click at [93, 625] on icon at bounding box center [93, 620] width 15 height 15
drag, startPoint x: 29, startPoint y: 208, endPoint x: 58, endPoint y: 246, distance: 48.1
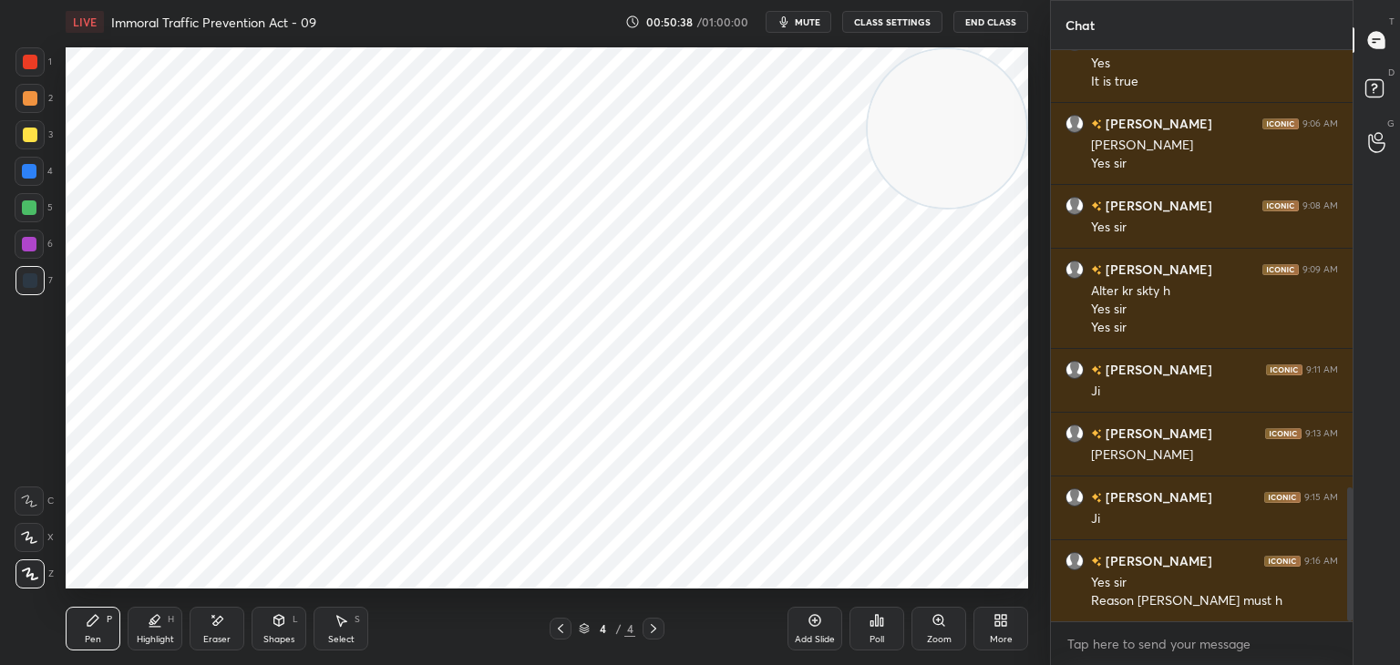
click at [29, 211] on div at bounding box center [29, 207] width 15 height 15
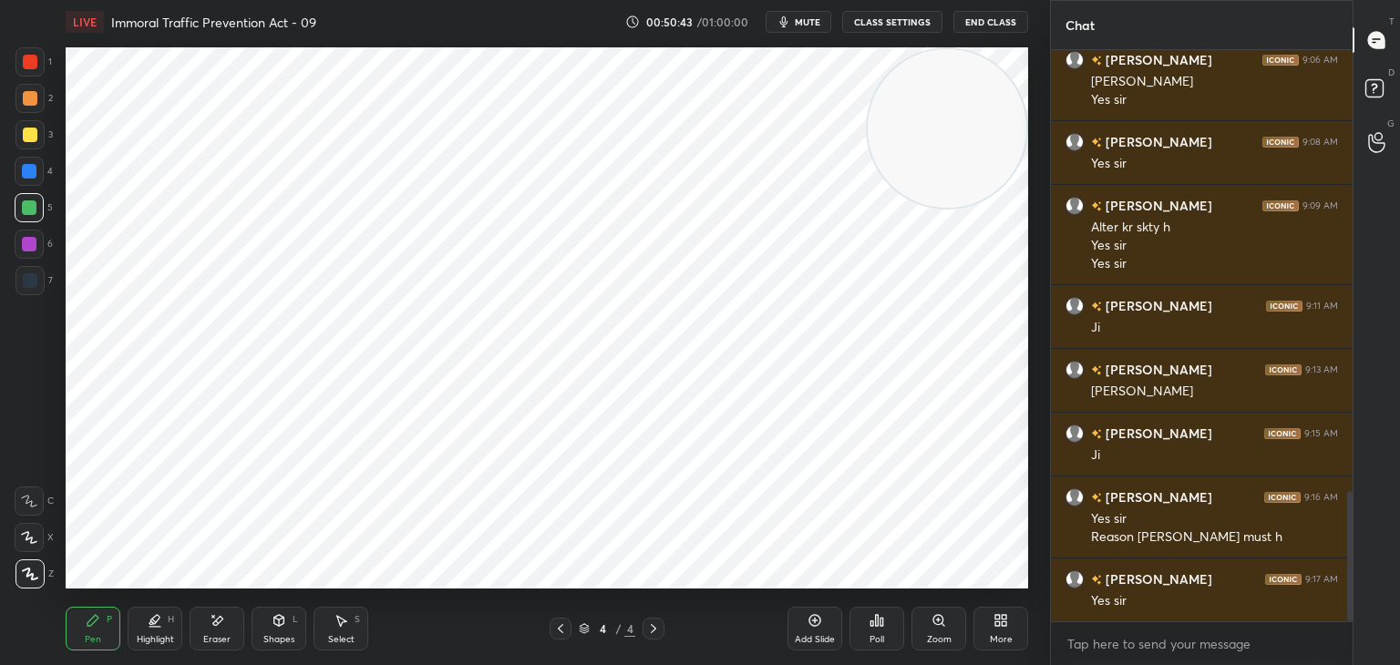
drag, startPoint x: 222, startPoint y: 620, endPoint x: 215, endPoint y: 593, distance: 27.4
click at [222, 617] on div "Eraser" at bounding box center [217, 629] width 55 height 44
click at [97, 614] on icon at bounding box center [93, 620] width 15 height 15
drag, startPoint x: 33, startPoint y: 57, endPoint x: 42, endPoint y: 81, distance: 26.2
click at [33, 58] on div at bounding box center [30, 62] width 15 height 15
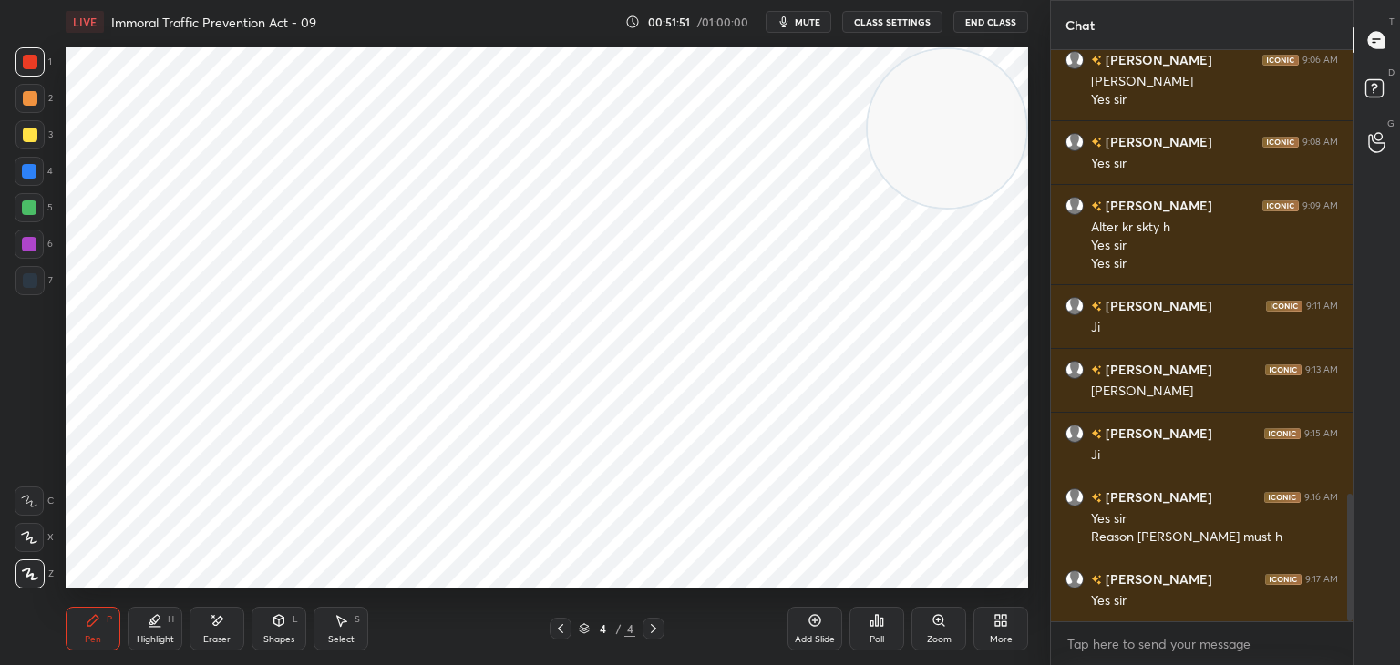
scroll to position [1998, 0]
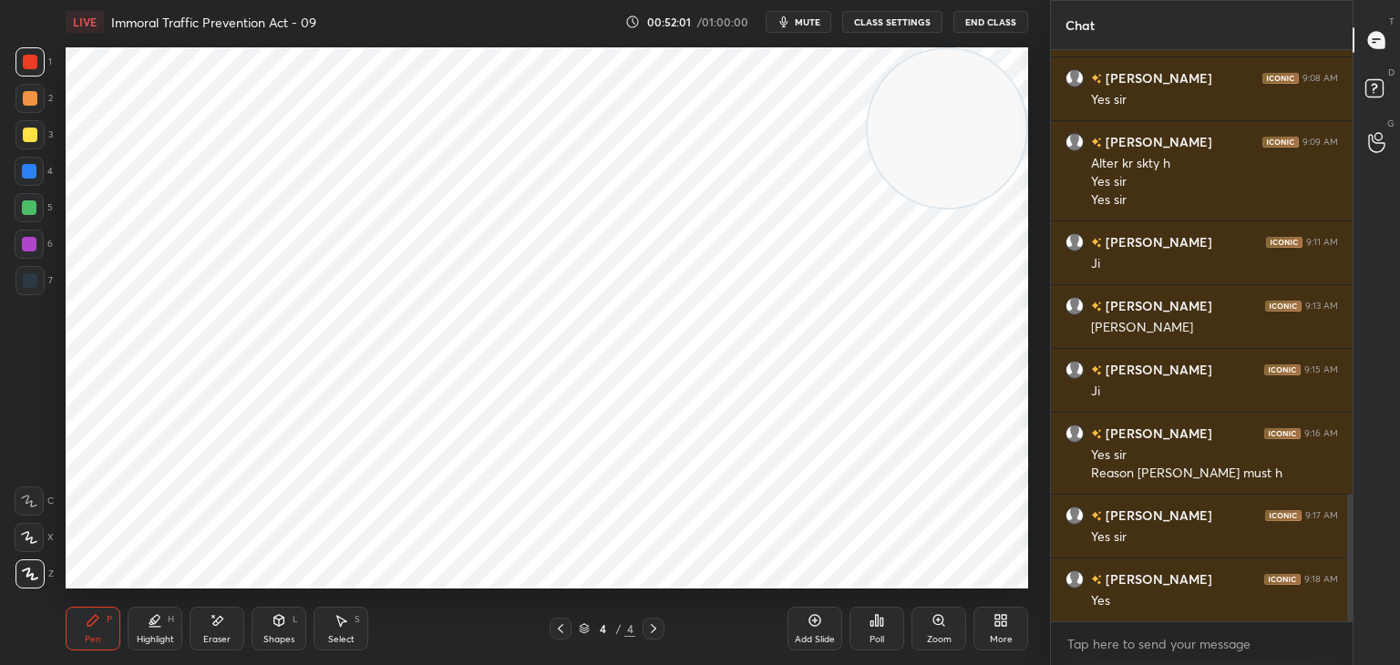
click at [808, 621] on icon at bounding box center [814, 620] width 15 height 15
click at [30, 243] on div at bounding box center [29, 244] width 15 height 15
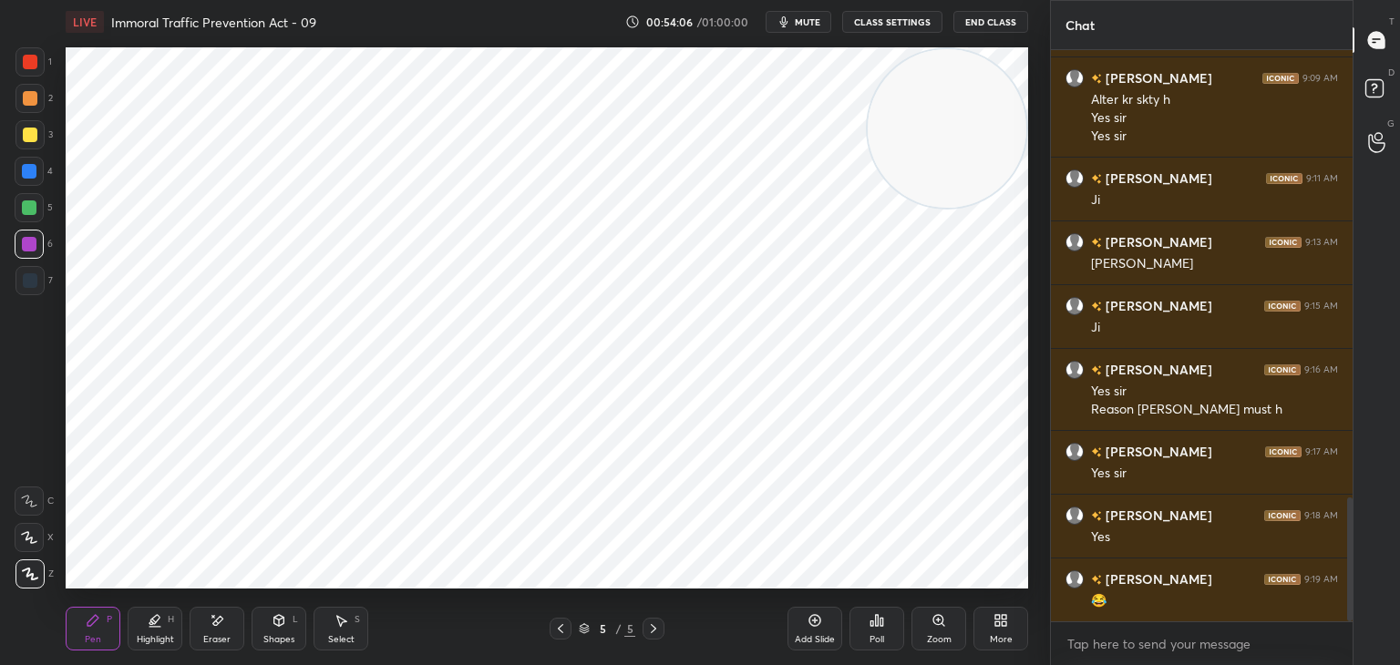
drag, startPoint x: 32, startPoint y: 285, endPoint x: 65, endPoint y: 297, distance: 34.9
click at [35, 285] on div at bounding box center [30, 280] width 15 height 15
drag, startPoint x: 211, startPoint y: 620, endPoint x: 211, endPoint y: 591, distance: 29.2
click at [211, 611] on div "Eraser" at bounding box center [217, 629] width 55 height 44
drag, startPoint x: 98, startPoint y: 624, endPoint x: 100, endPoint y: 595, distance: 29.2
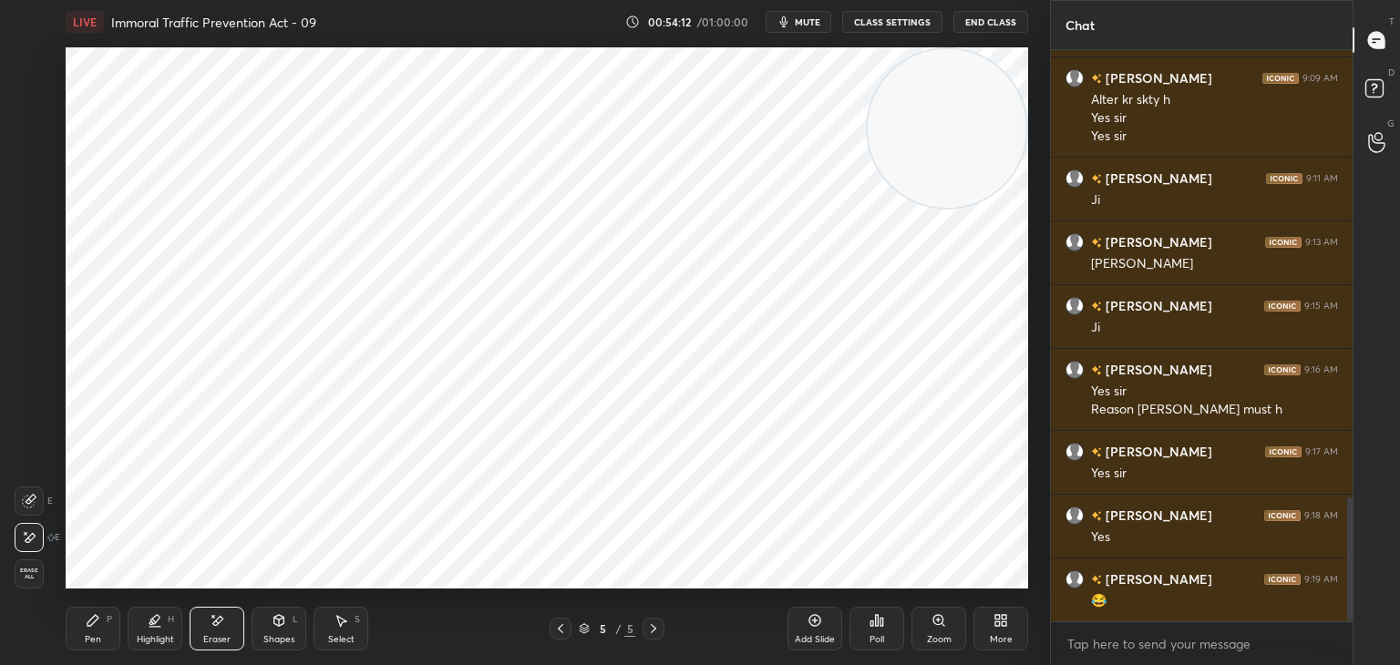
click at [100, 621] on div "Pen P" at bounding box center [93, 629] width 55 height 44
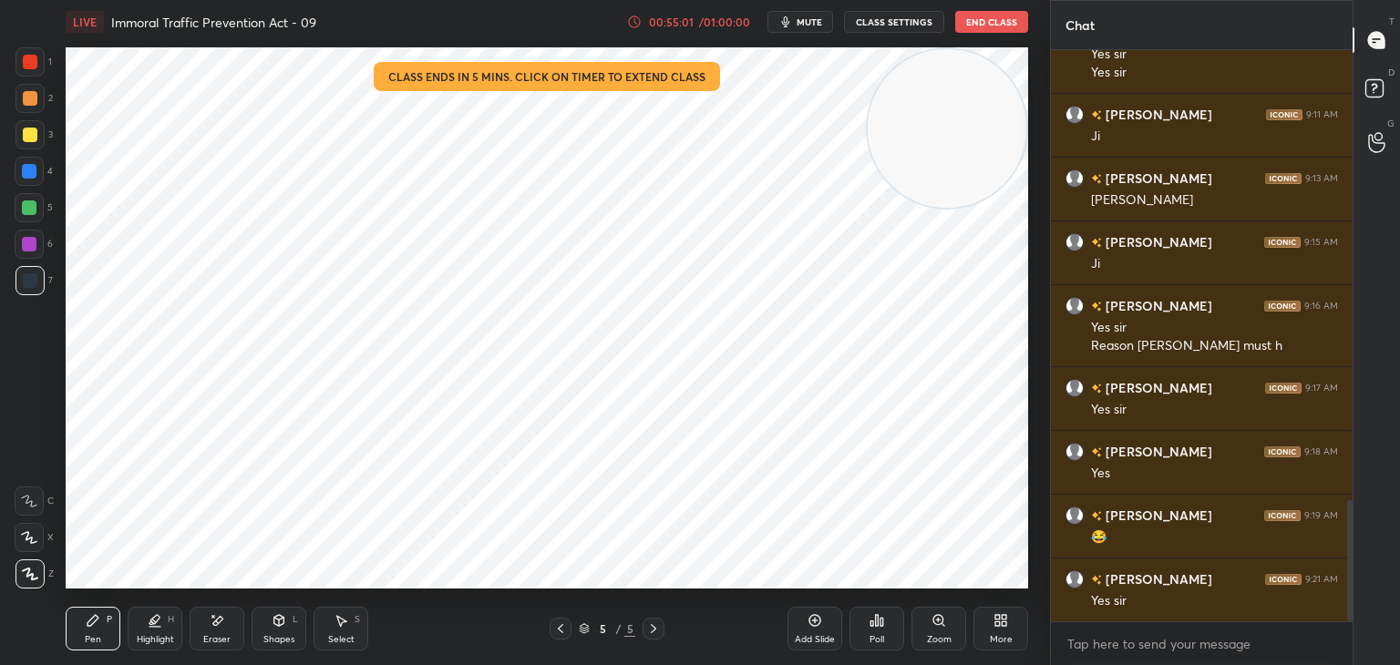
scroll to position [2144, 0]
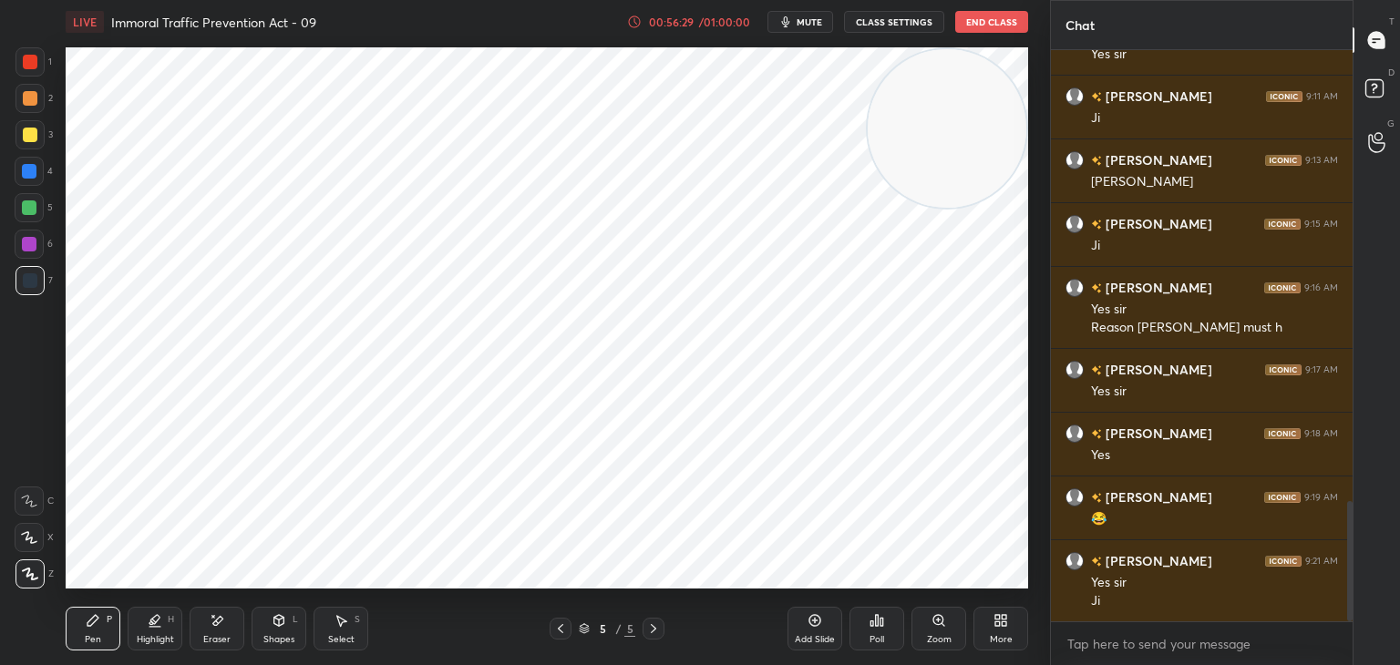
click at [33, 211] on div at bounding box center [29, 207] width 15 height 15
click at [27, 59] on div at bounding box center [30, 62] width 15 height 15
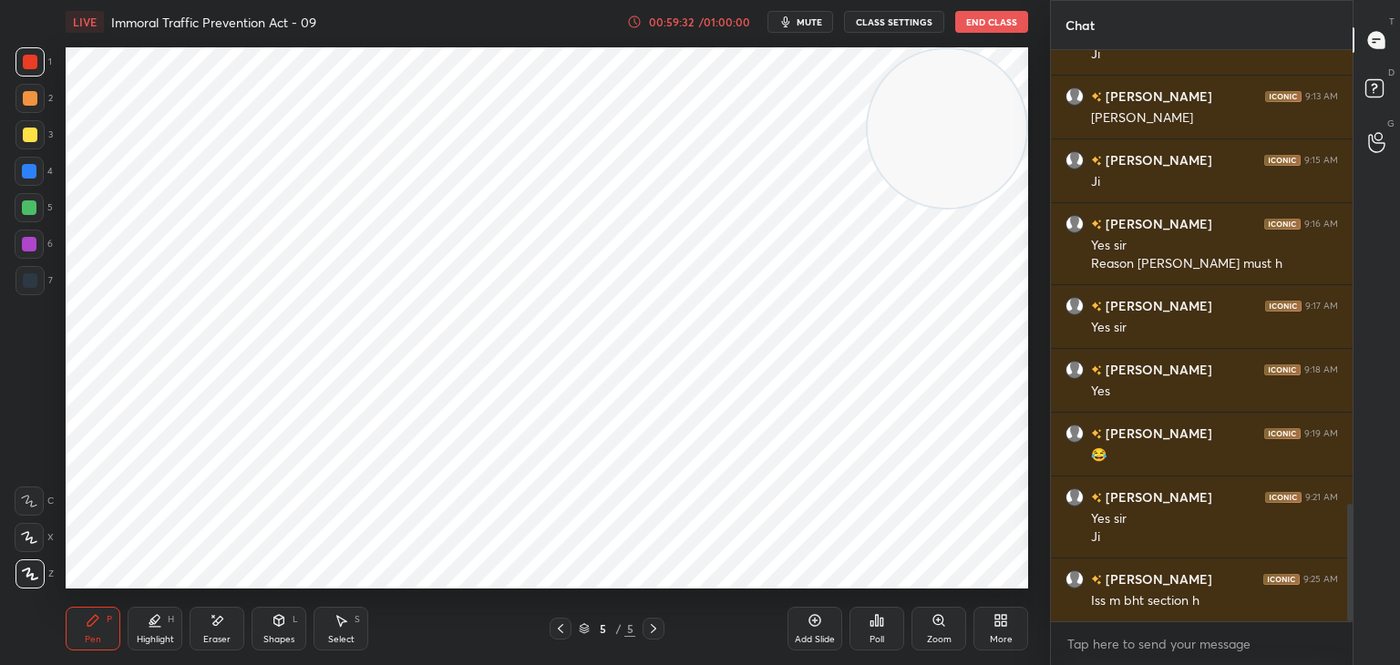
drag, startPoint x: 35, startPoint y: 274, endPoint x: 52, endPoint y: 274, distance: 17.3
click at [36, 276] on div at bounding box center [29, 280] width 29 height 29
click at [35, 245] on div at bounding box center [29, 244] width 15 height 15
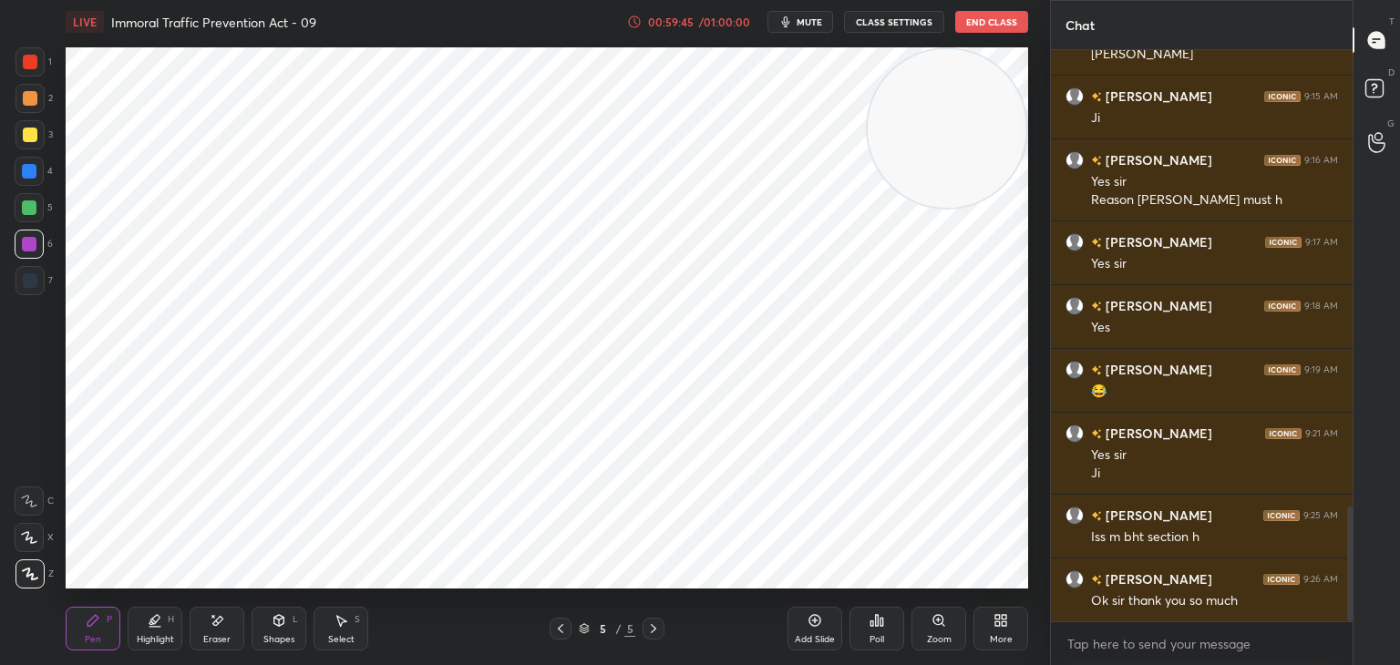
click at [558, 630] on icon at bounding box center [560, 629] width 15 height 15
click at [559, 628] on icon at bounding box center [560, 629] width 15 height 15
click at [645, 628] on div at bounding box center [654, 629] width 22 height 22
click at [647, 628] on icon at bounding box center [653, 629] width 15 height 15
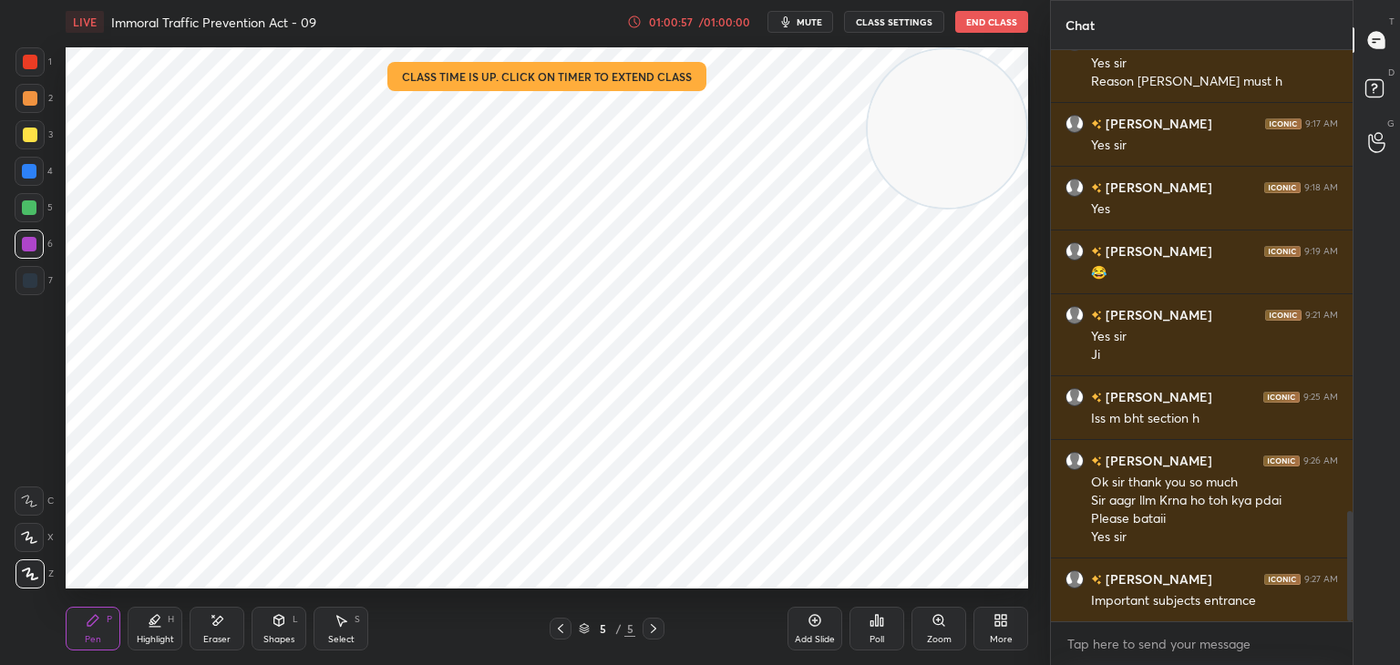
scroll to position [2408, 0]
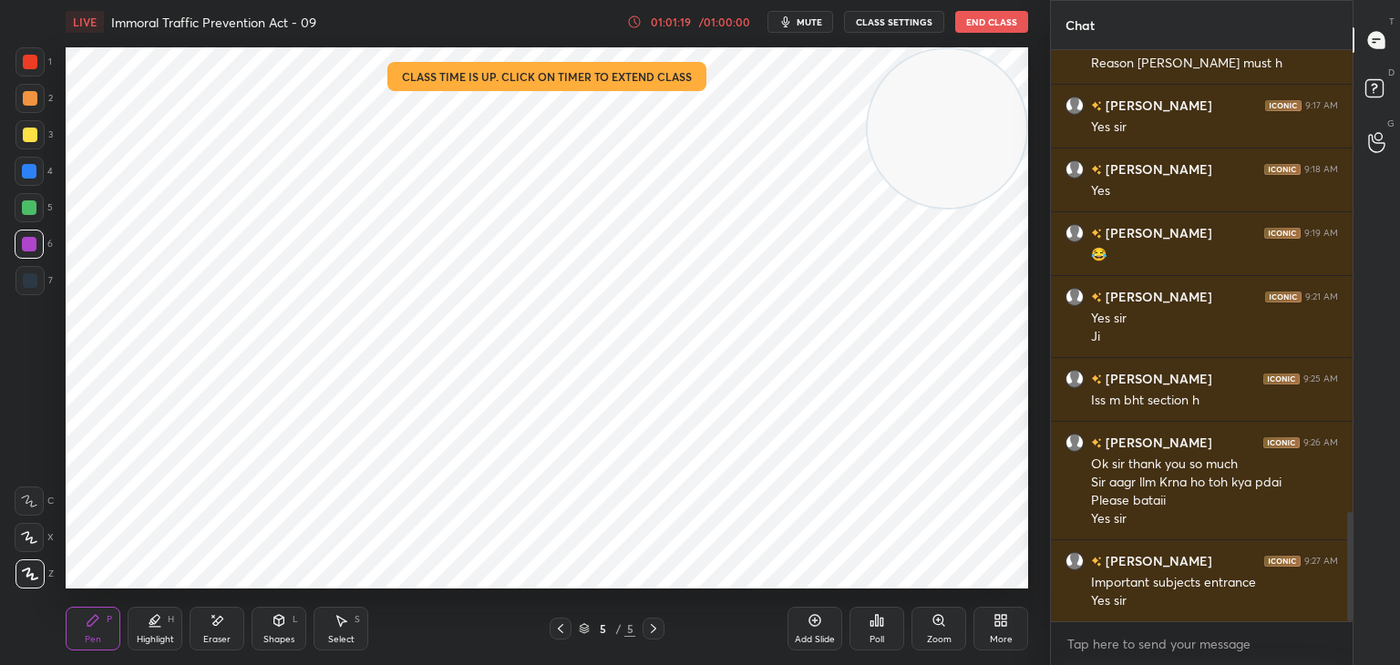
click at [998, 17] on button "End Class" at bounding box center [991, 22] width 73 height 22
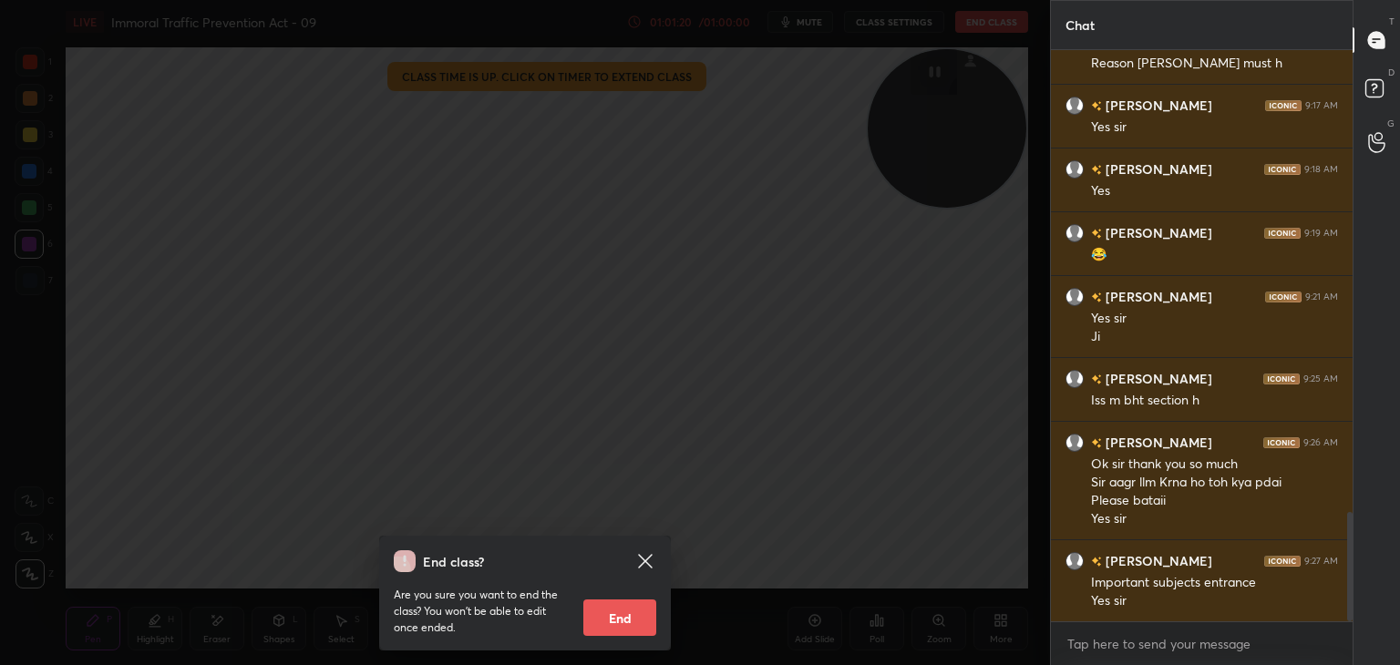
click at [616, 605] on button "End" at bounding box center [619, 618] width 73 height 36
type textarea "x"
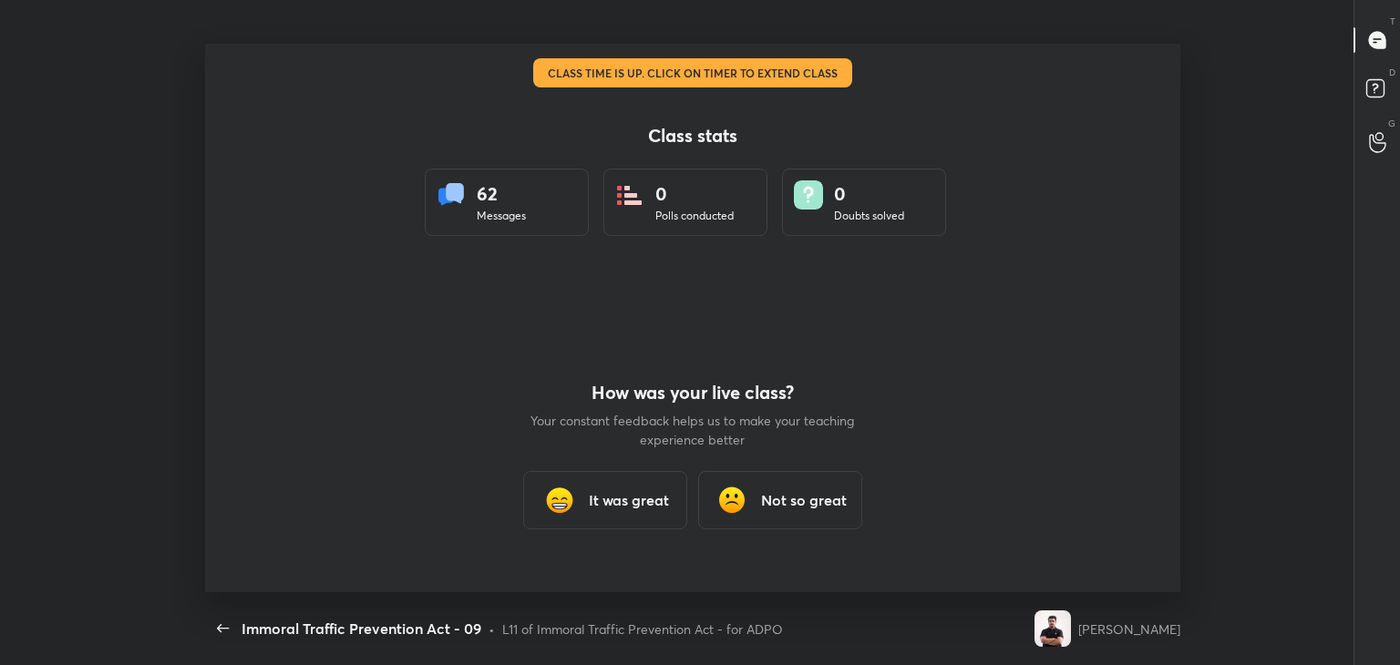
scroll to position [0, 0]
